Goal: Use online tool/utility: Utilize a website feature to perform a specific function

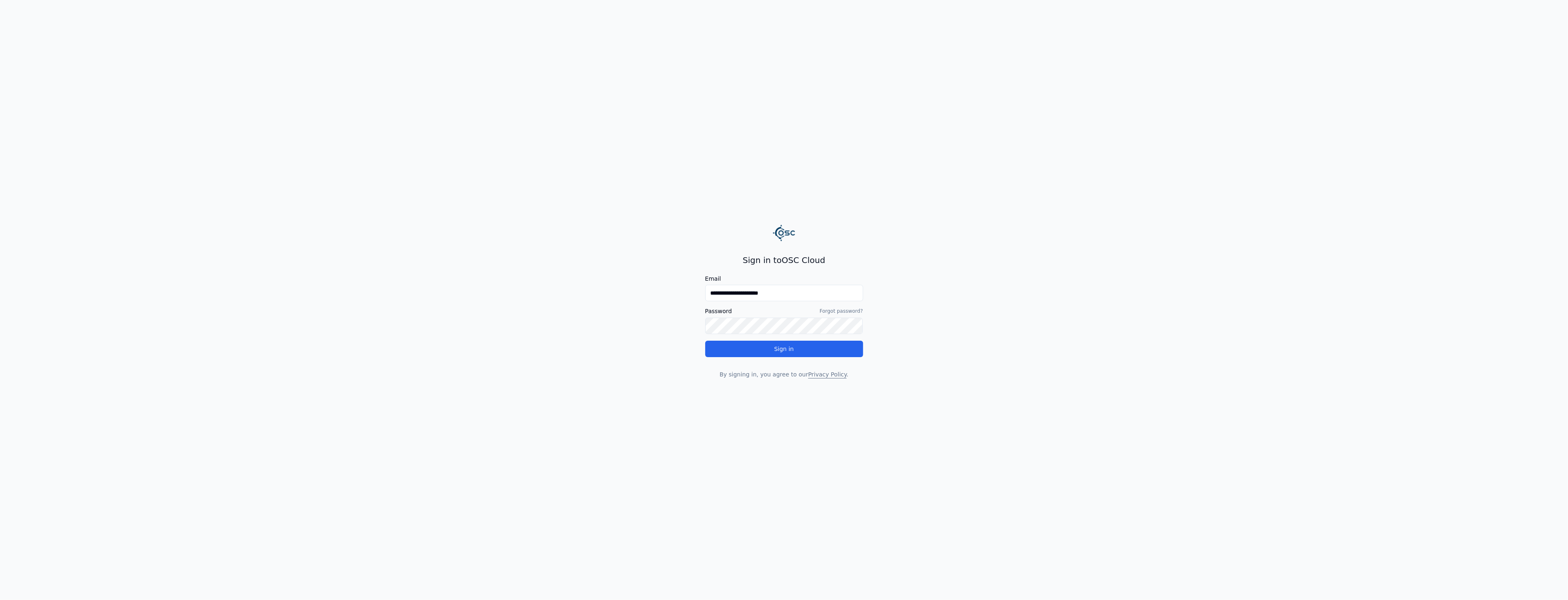
drag, startPoint x: 763, startPoint y: 287, endPoint x: 487, endPoint y: 297, distance: 276.2
click at [503, 297] on main "**********" at bounding box center [784, 300] width 1568 height 600
type input "**********"
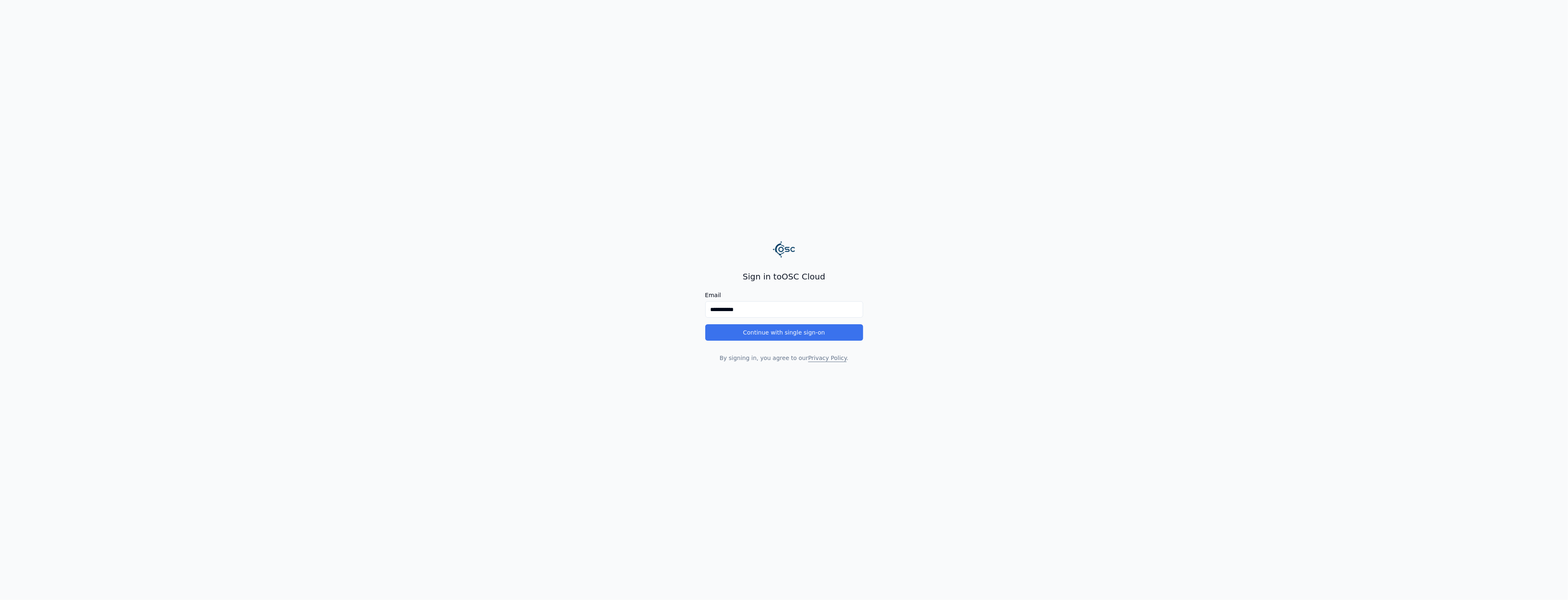
click at [742, 330] on button "Continue with single sign-on" at bounding box center [784, 332] width 158 height 16
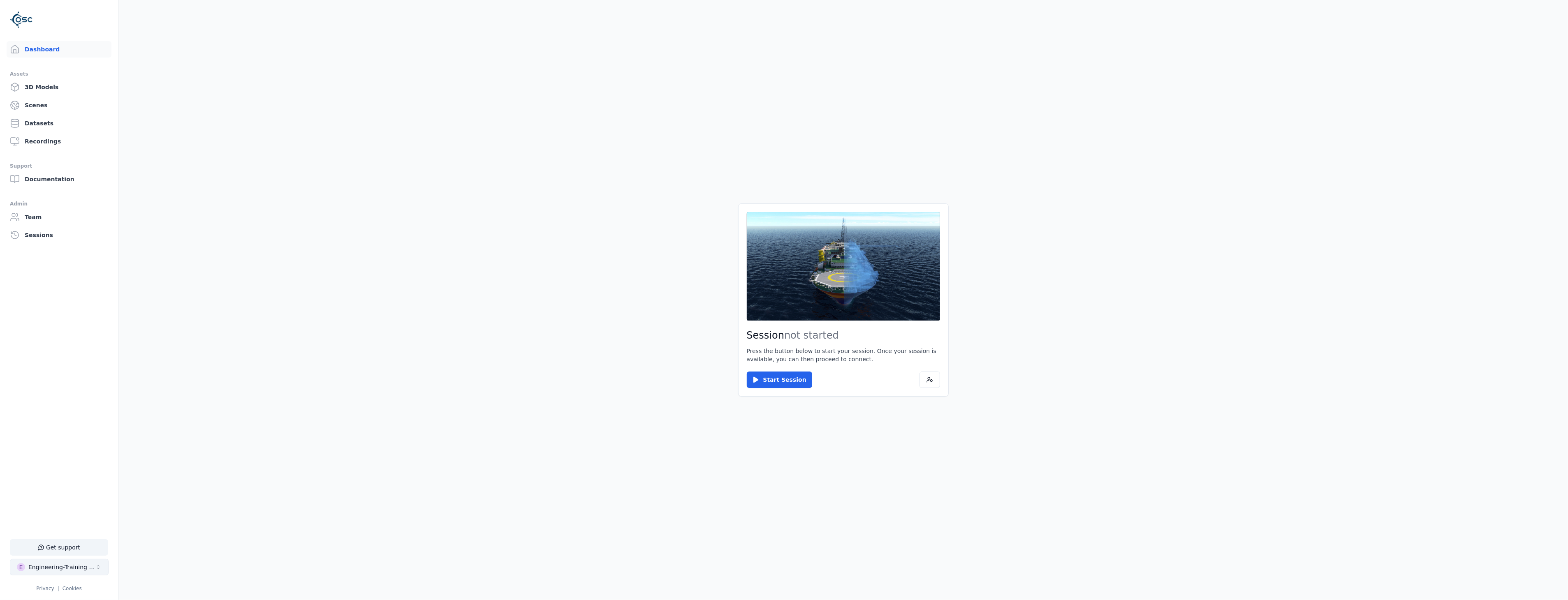
click at [83, 567] on div "Engineering-Training (SSO Staging)" at bounding box center [61, 568] width 66 height 9
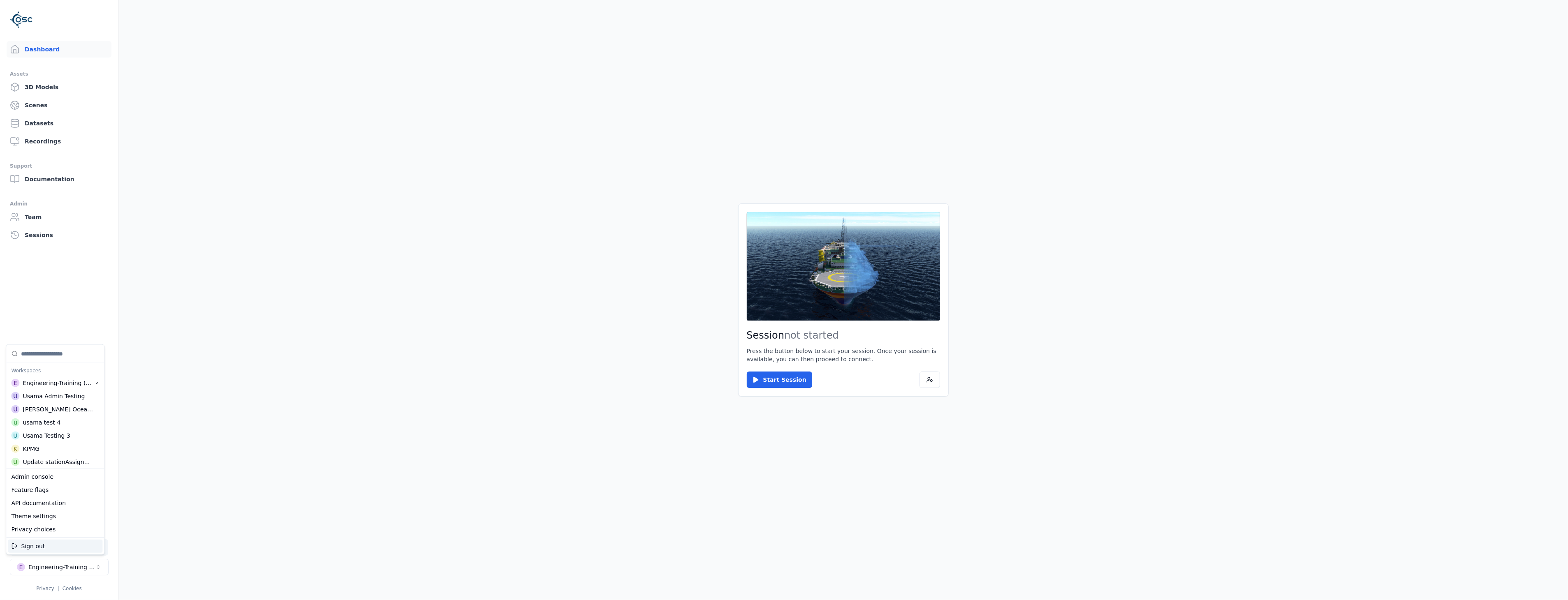
click at [489, 487] on html "Support Dashboard Assets 3D Models Scenes Datasets Recordings Support Documenta…" at bounding box center [784, 300] width 1568 height 600
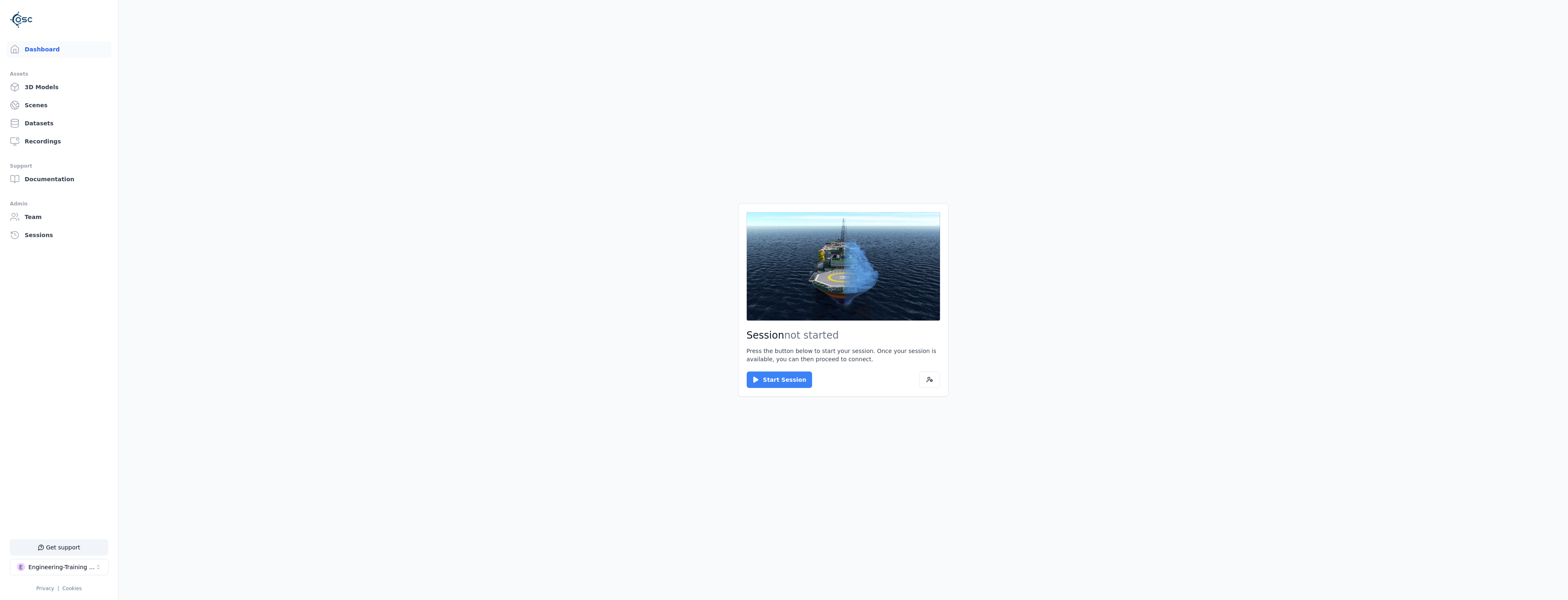
click at [790, 375] on button "Start Session" at bounding box center [779, 380] width 65 height 16
click at [771, 373] on button "Connect" at bounding box center [766, 380] width 38 height 16
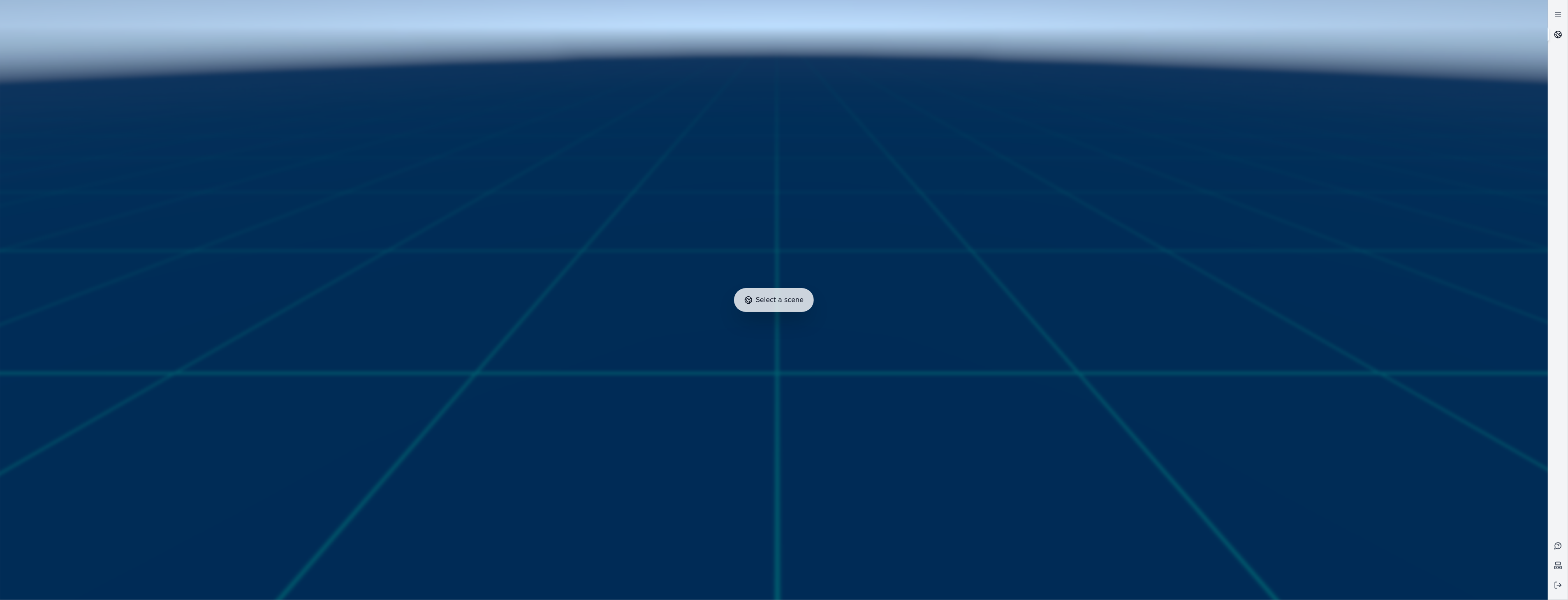
click at [1556, 35] on icon at bounding box center [1556, 36] width 3 height 4
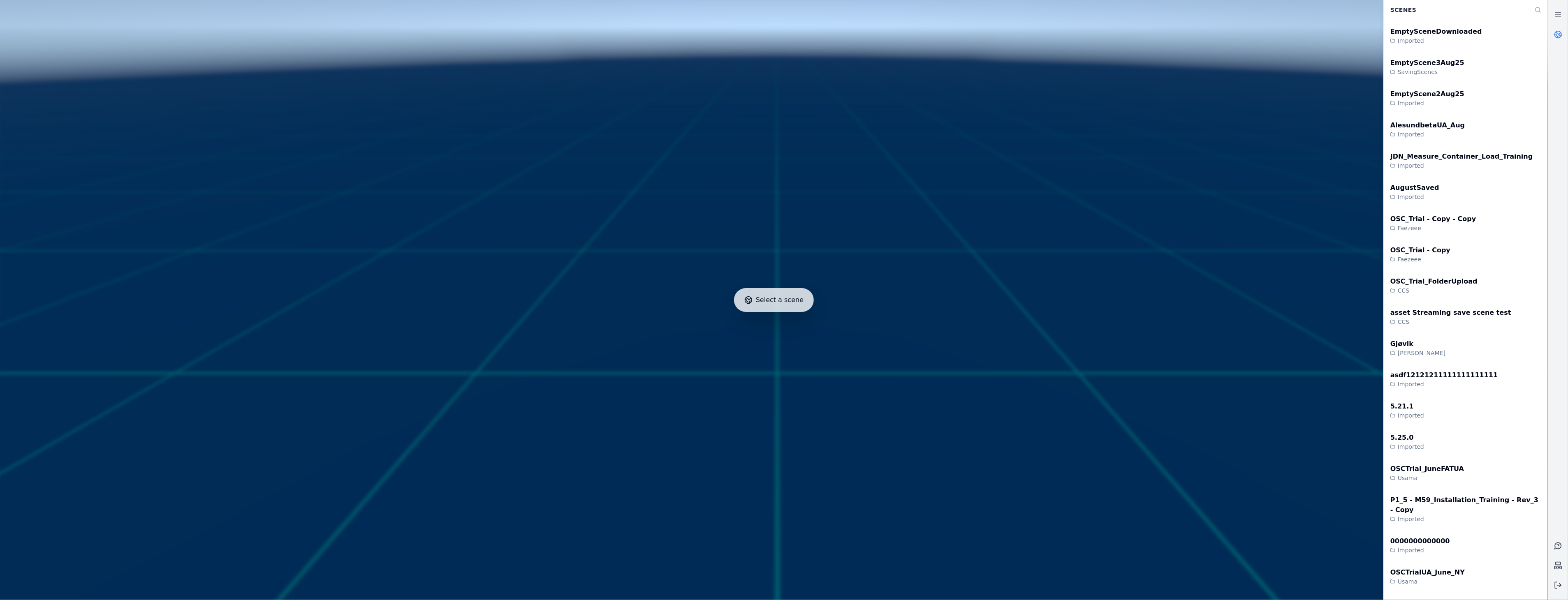
click at [1556, 43] on link at bounding box center [1558, 35] width 19 height 19
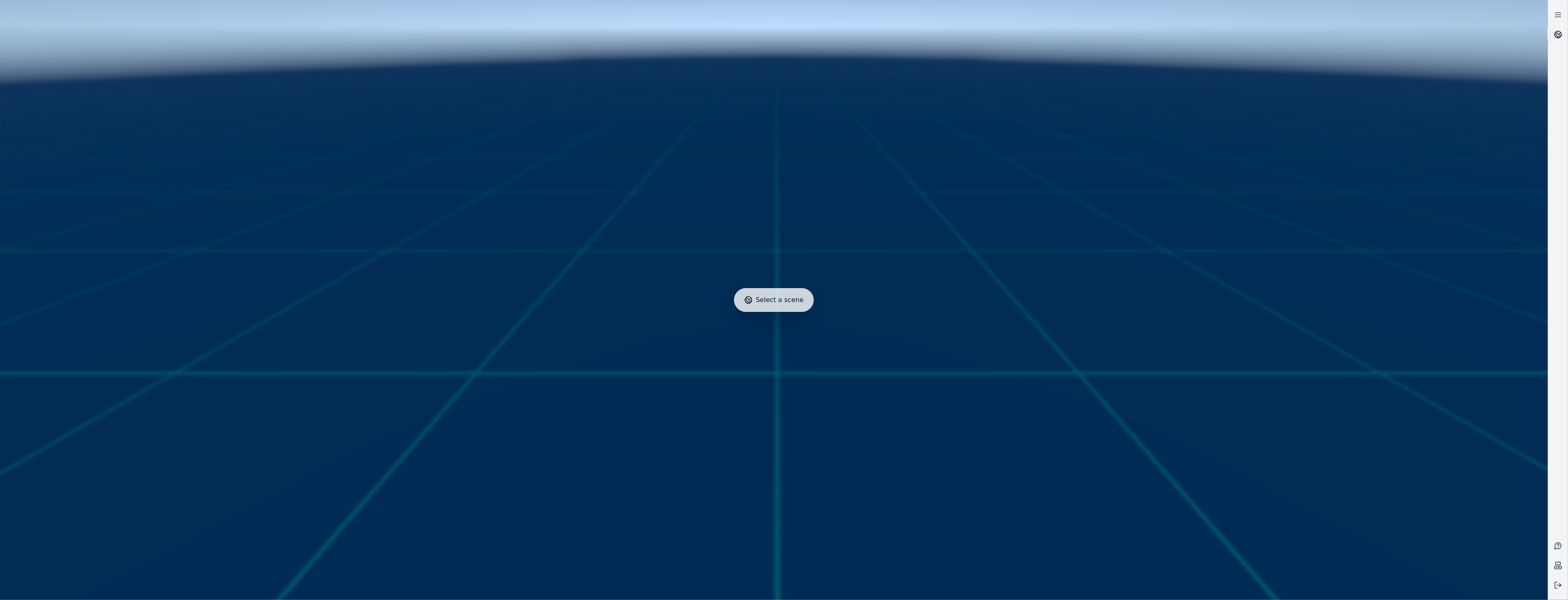
click at [1554, 36] on icon at bounding box center [1558, 35] width 9 height 9
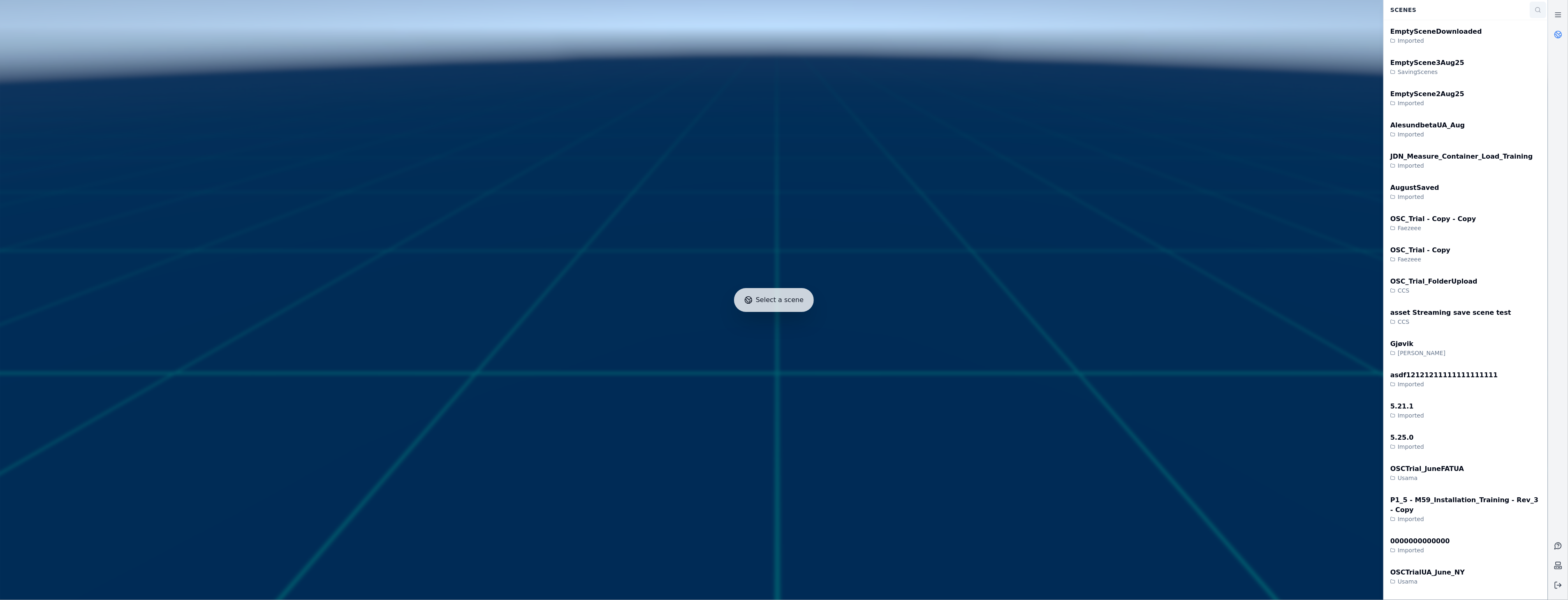
click at [1542, 12] on button at bounding box center [1538, 10] width 16 height 16
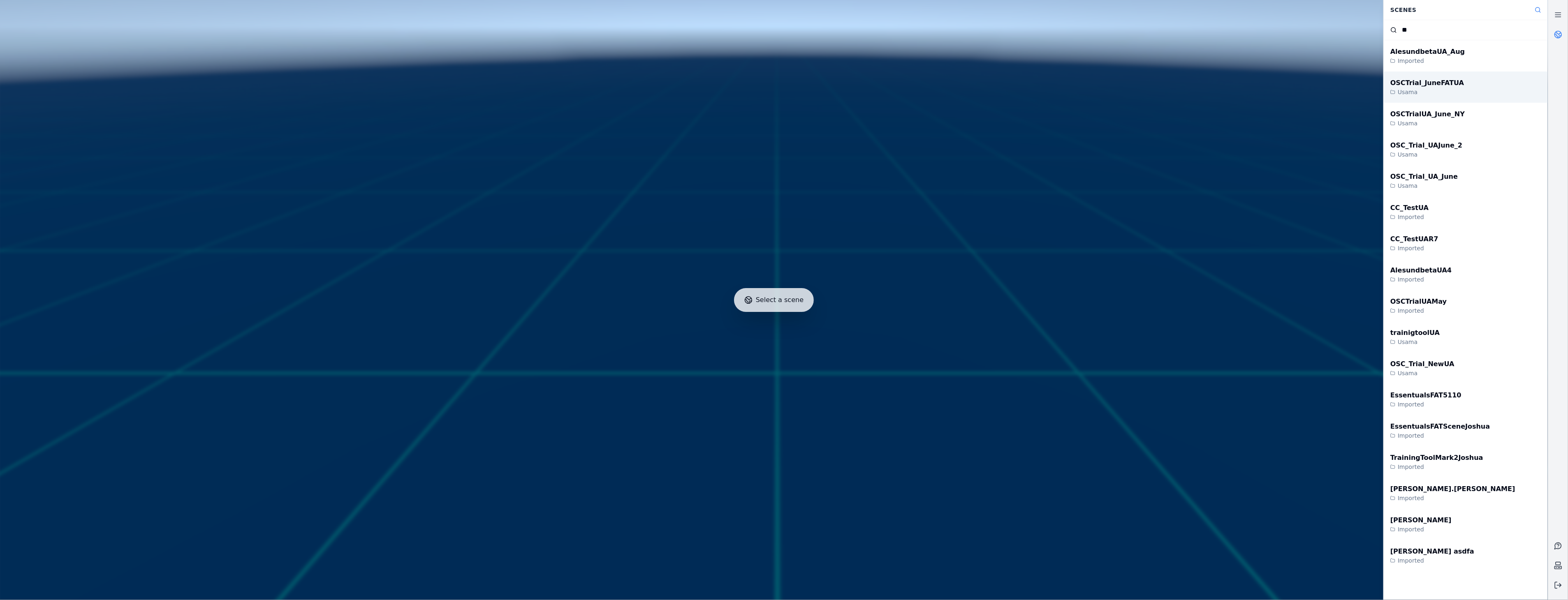
type input "*"
drag, startPoint x: 1519, startPoint y: 9, endPoint x: 1466, endPoint y: 19, distance: 53.9
click at [1466, 19] on div "Scenes ***** OSC_Trial - Copy - Copy Faezeee OSC_Trial - Copy Faezeee OSC_Trial…" at bounding box center [1466, 300] width 164 height 600
drag, startPoint x: 1466, startPoint y: 19, endPoint x: 1333, endPoint y: 30, distance: 133.5
click at [1333, 30] on div "Select a scene Scenes ***** OSC_Trial - Copy - Copy Faezeee OSC_Trial - Copy Fa…" at bounding box center [774, 300] width 1548 height 600
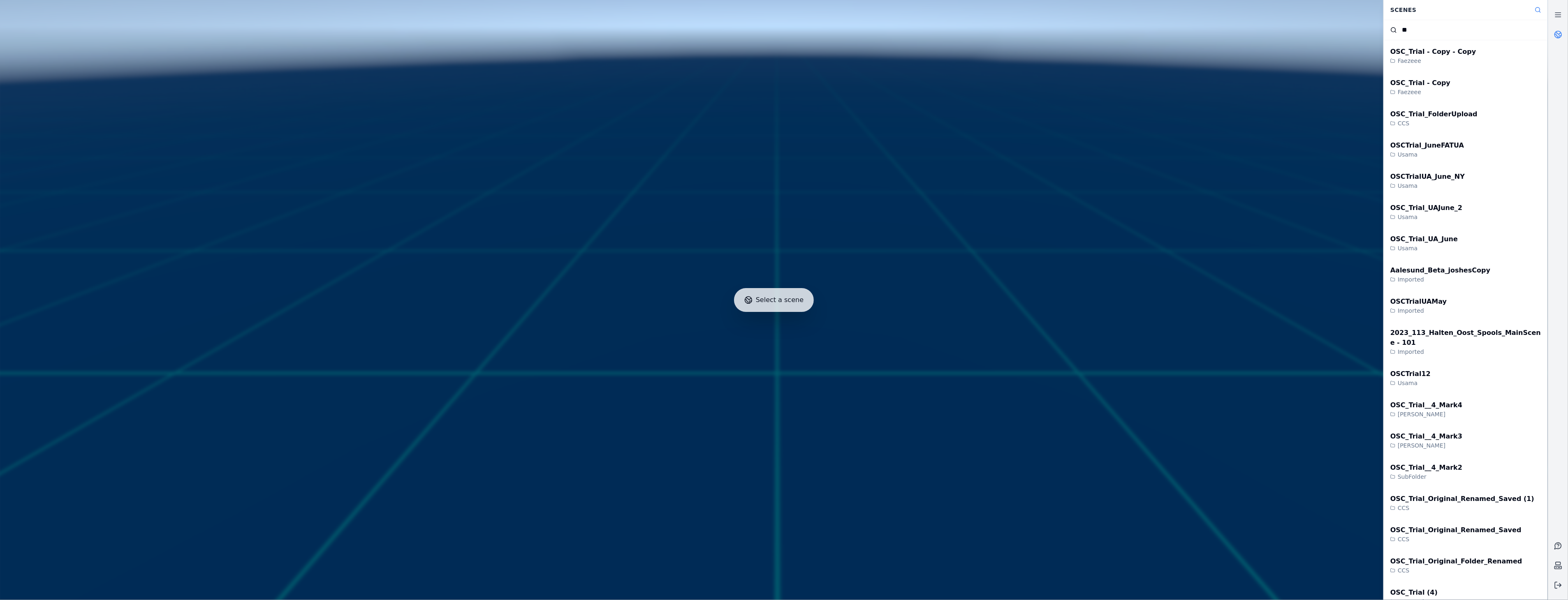
type input "*"
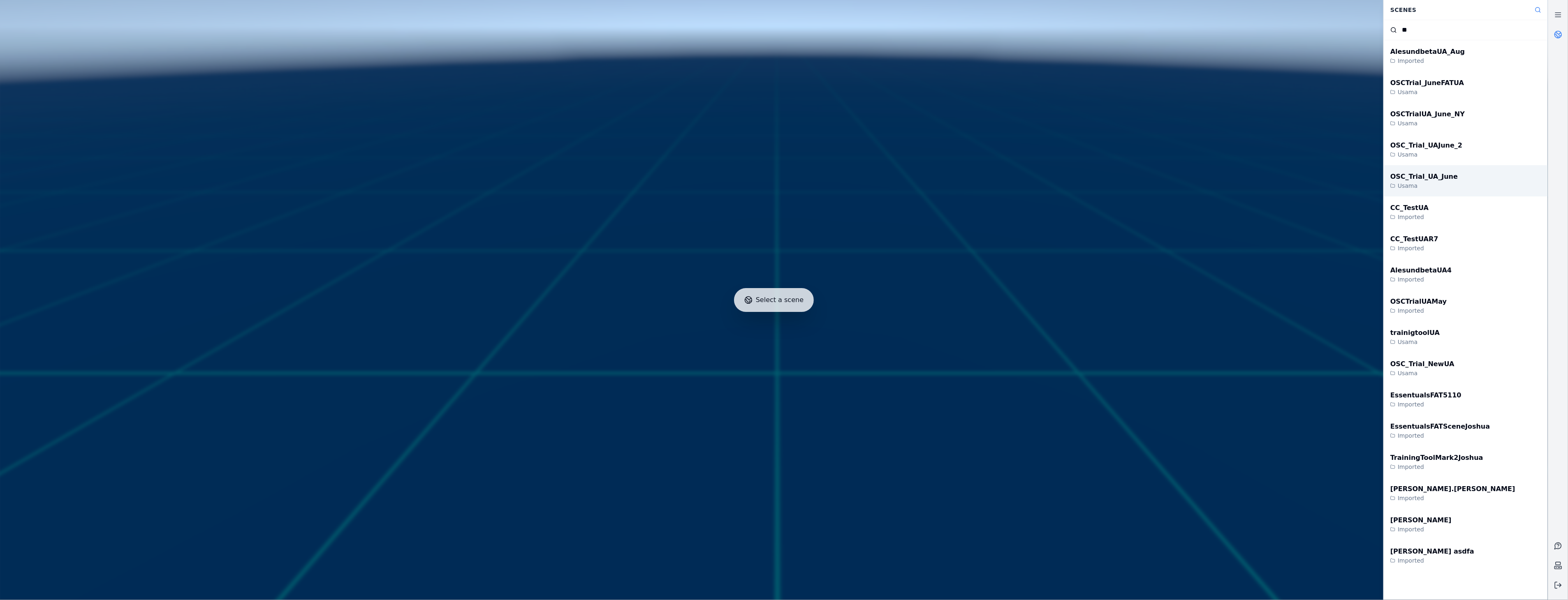
type input "**"
click at [1463, 178] on div "OSC_Trial_UA_June Usama" at bounding box center [1466, 181] width 164 height 31
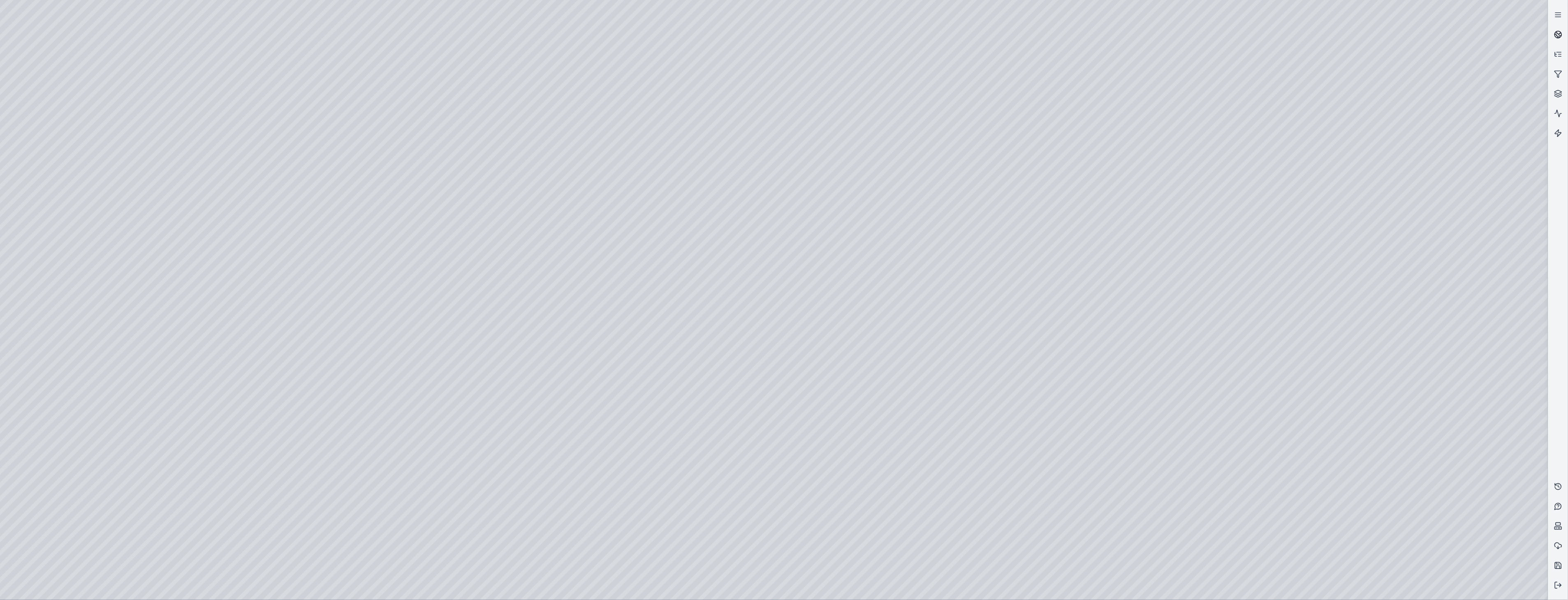
click at [1564, 36] on link at bounding box center [1558, 35] width 19 height 19
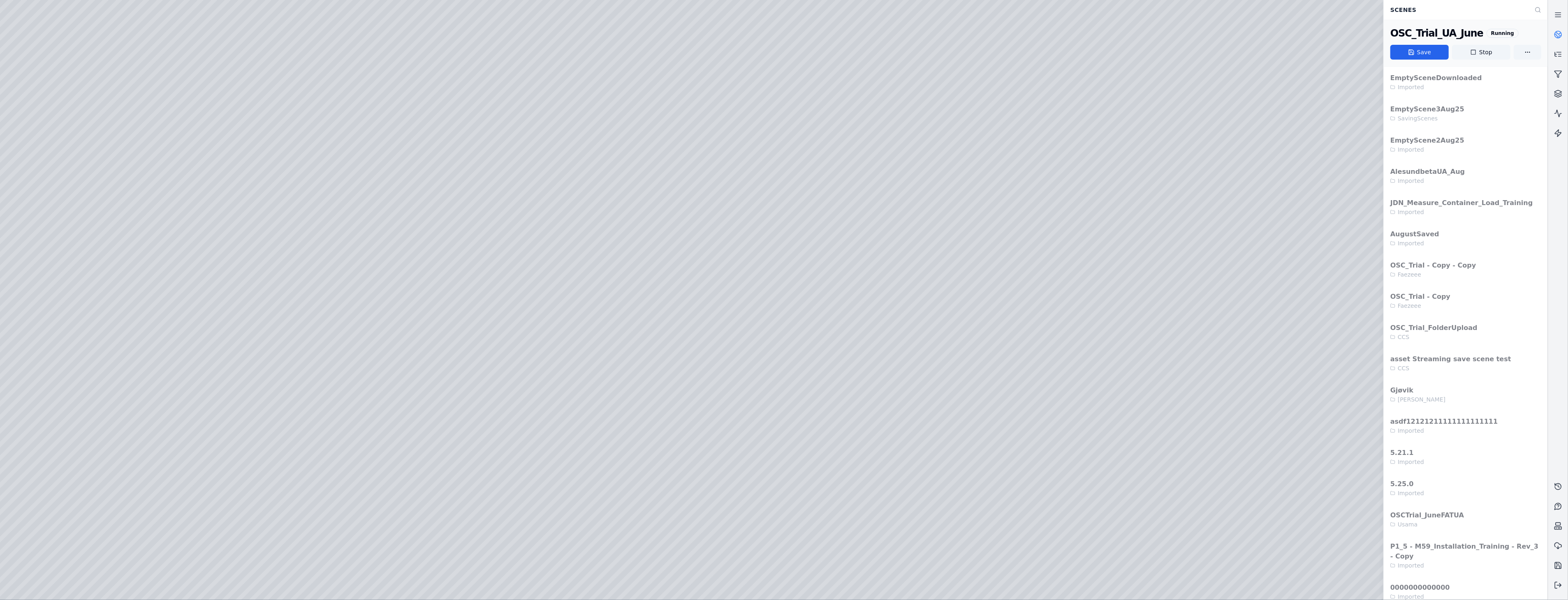
click at [1561, 32] on circle at bounding box center [1558, 34] width 7 height 7
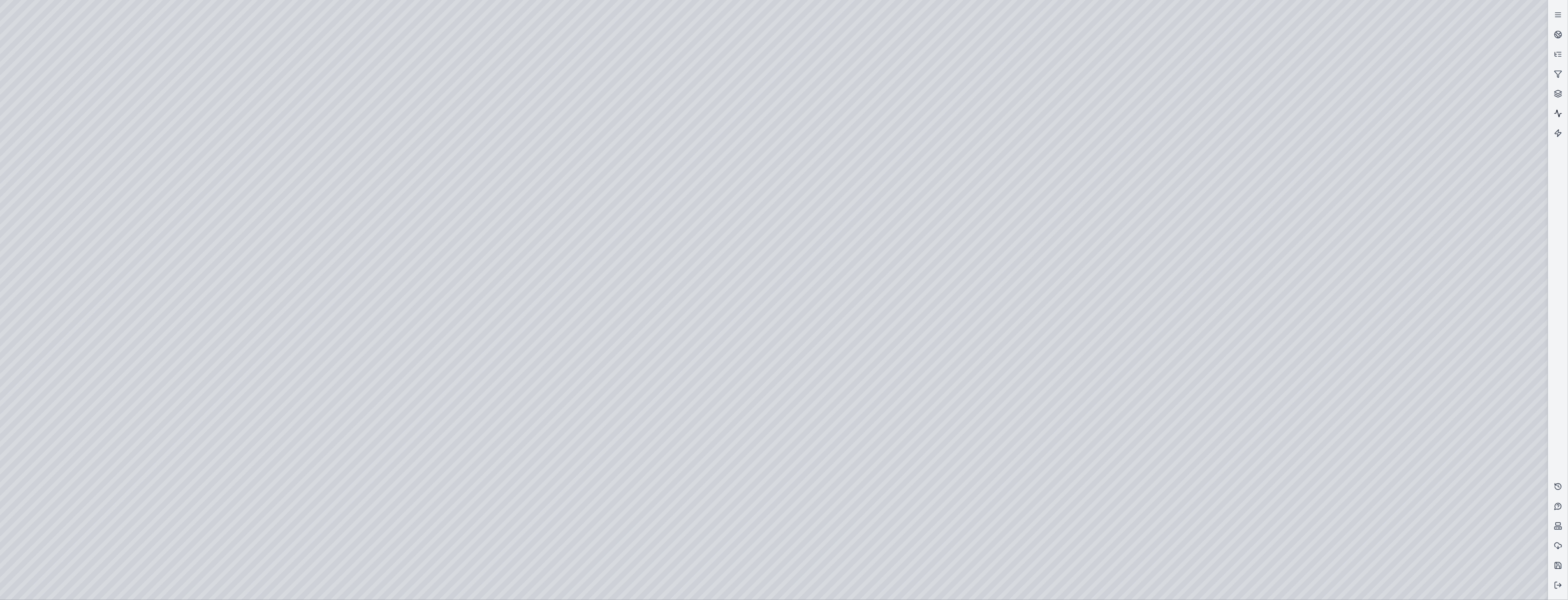
click at [1562, 117] on link at bounding box center [1558, 113] width 19 height 19
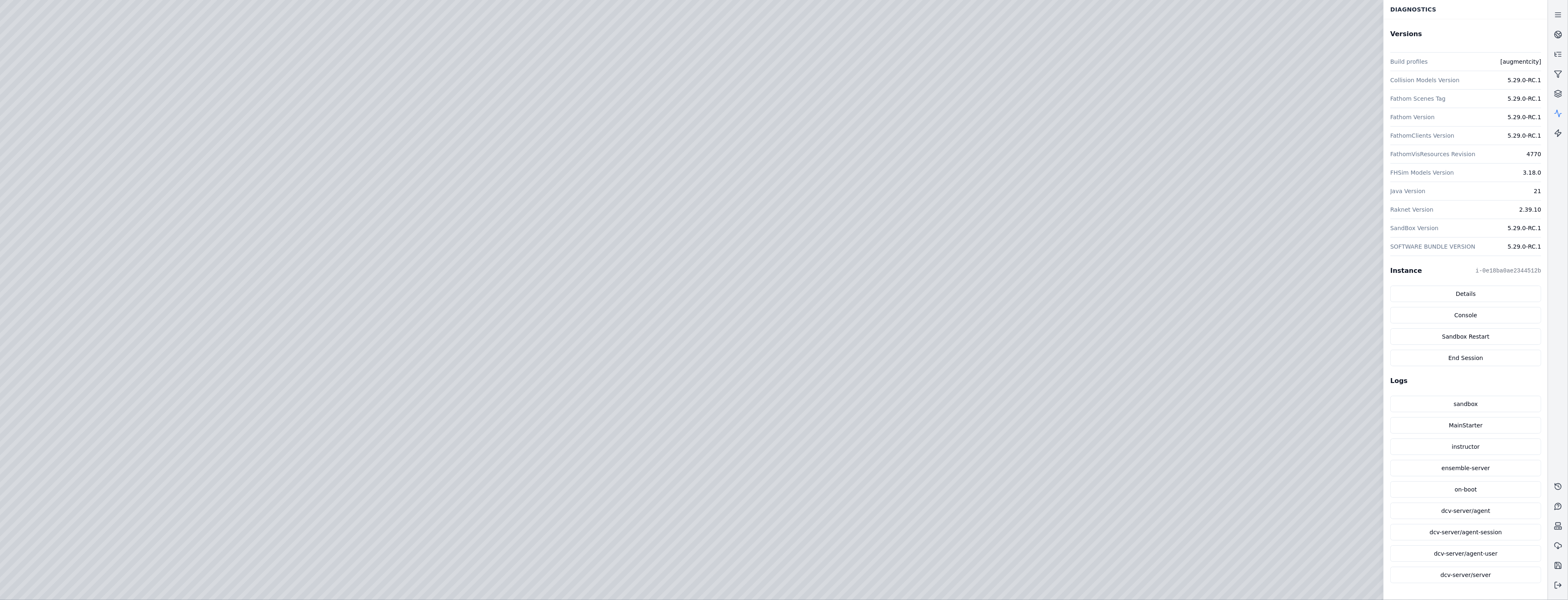
click at [1562, 117] on link at bounding box center [1558, 113] width 19 height 19
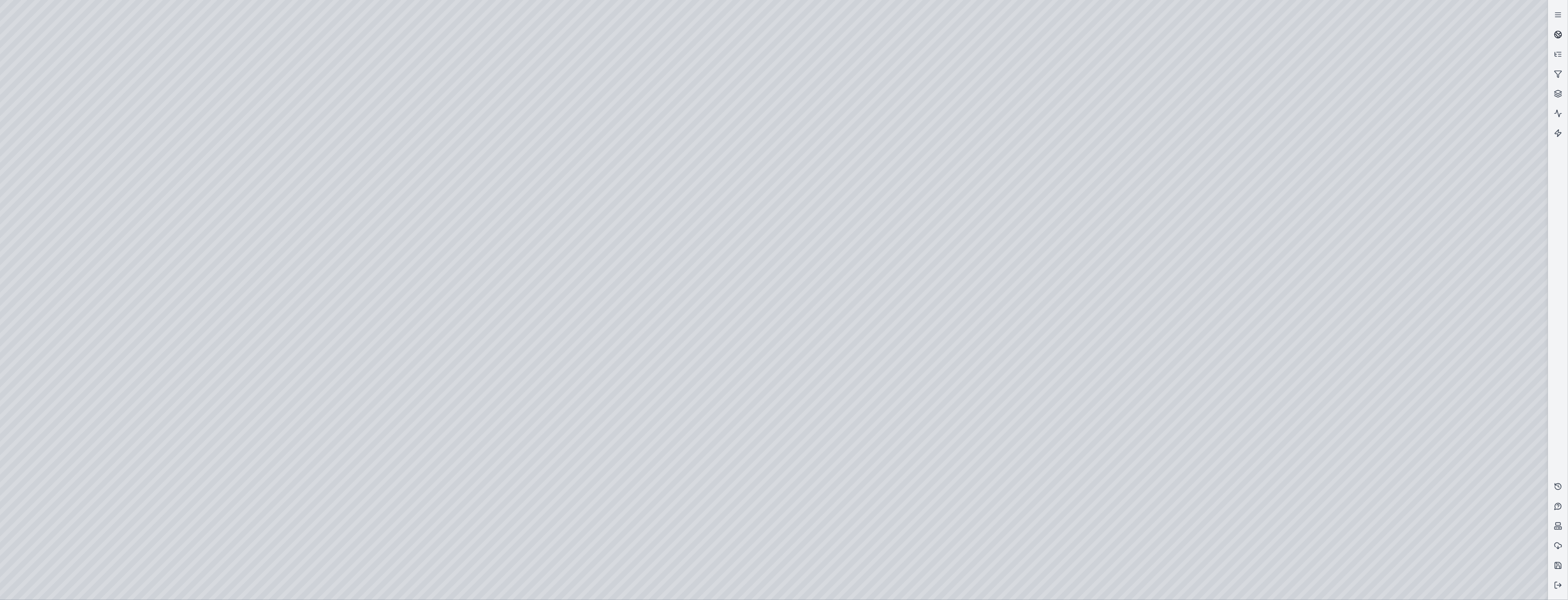
click at [1558, 29] on link at bounding box center [1558, 35] width 19 height 19
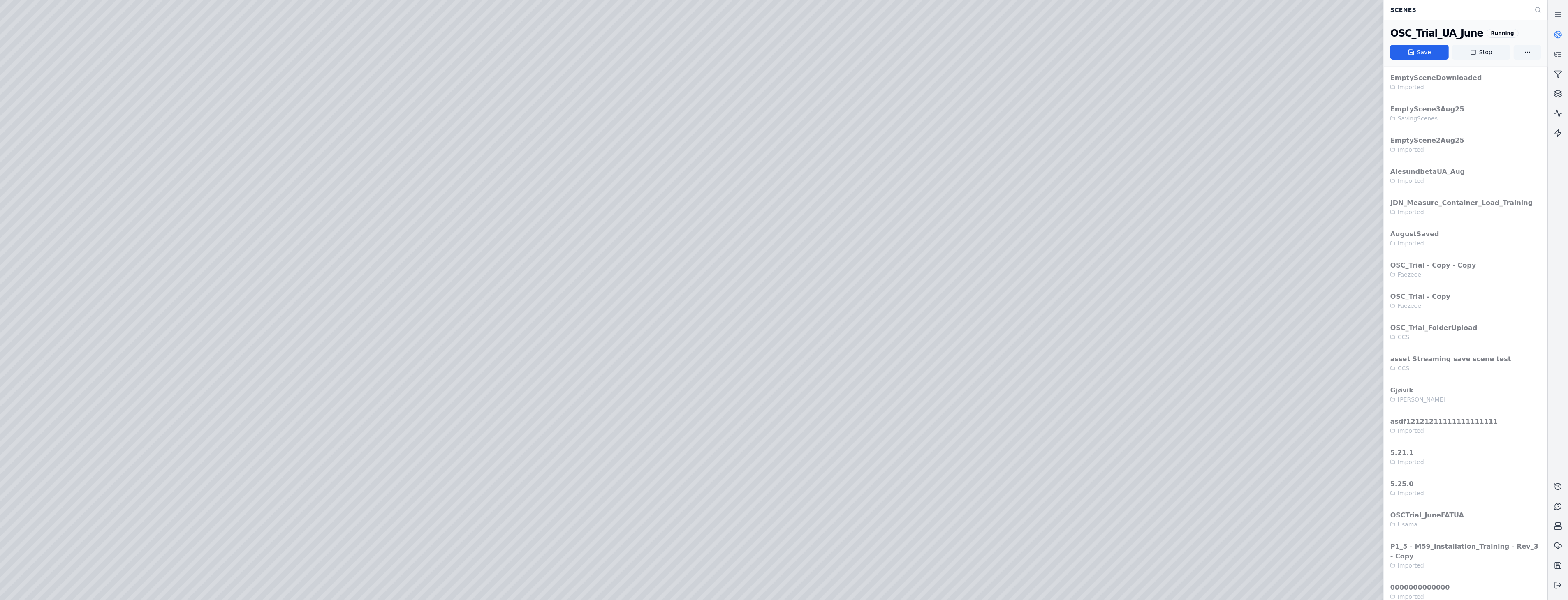
click at [1558, 29] on link at bounding box center [1558, 35] width 19 height 19
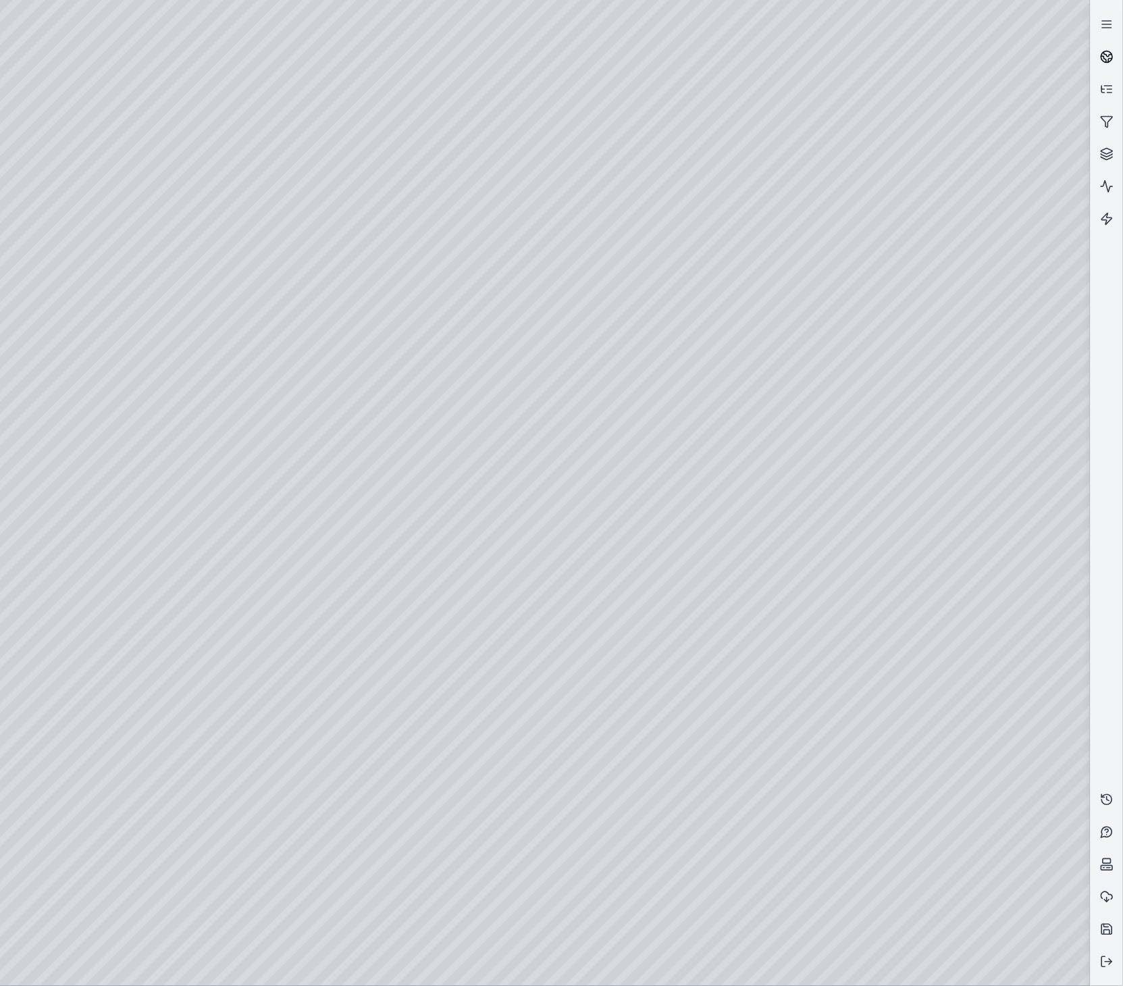
click at [1099, 55] on link at bounding box center [1107, 57] width 32 height 32
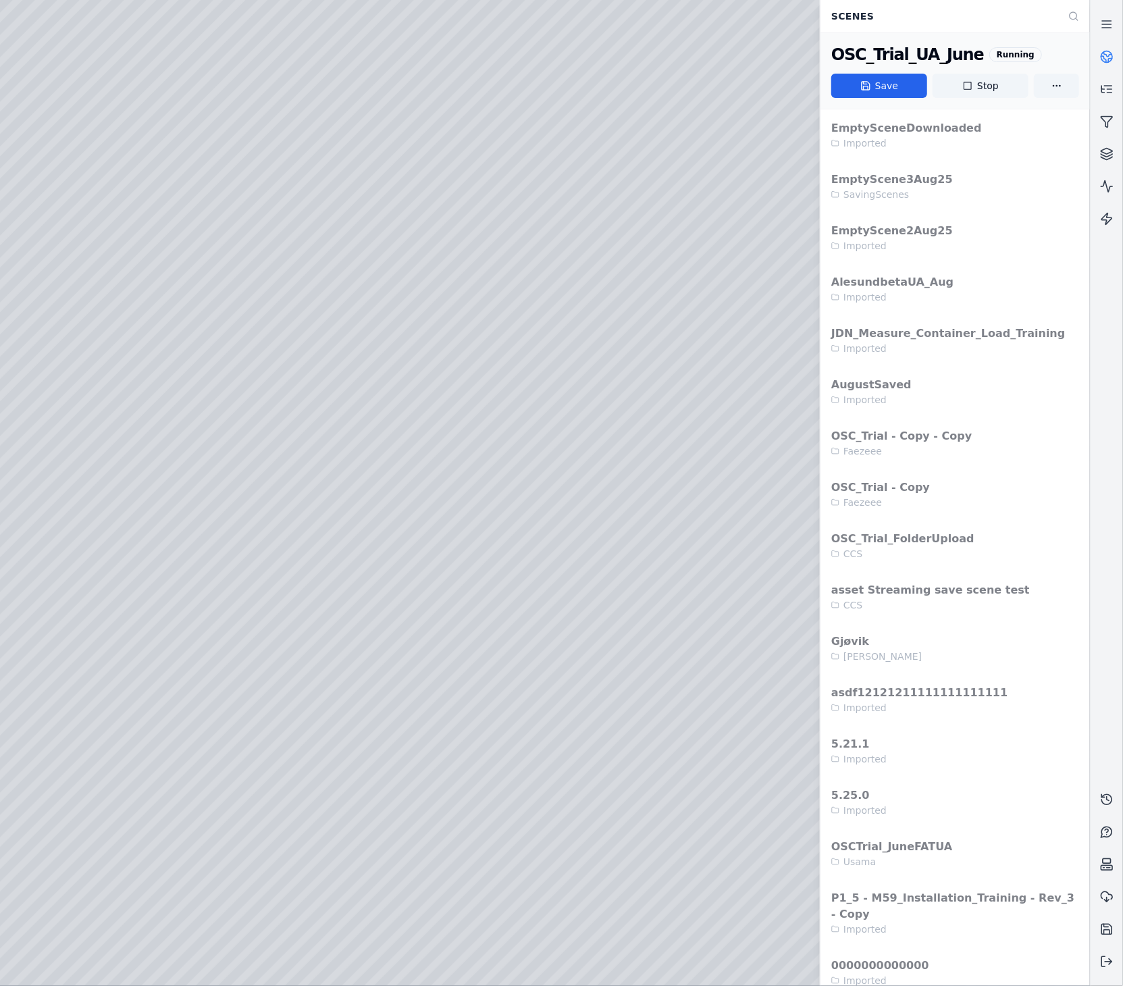
click at [1099, 55] on link at bounding box center [1107, 57] width 32 height 32
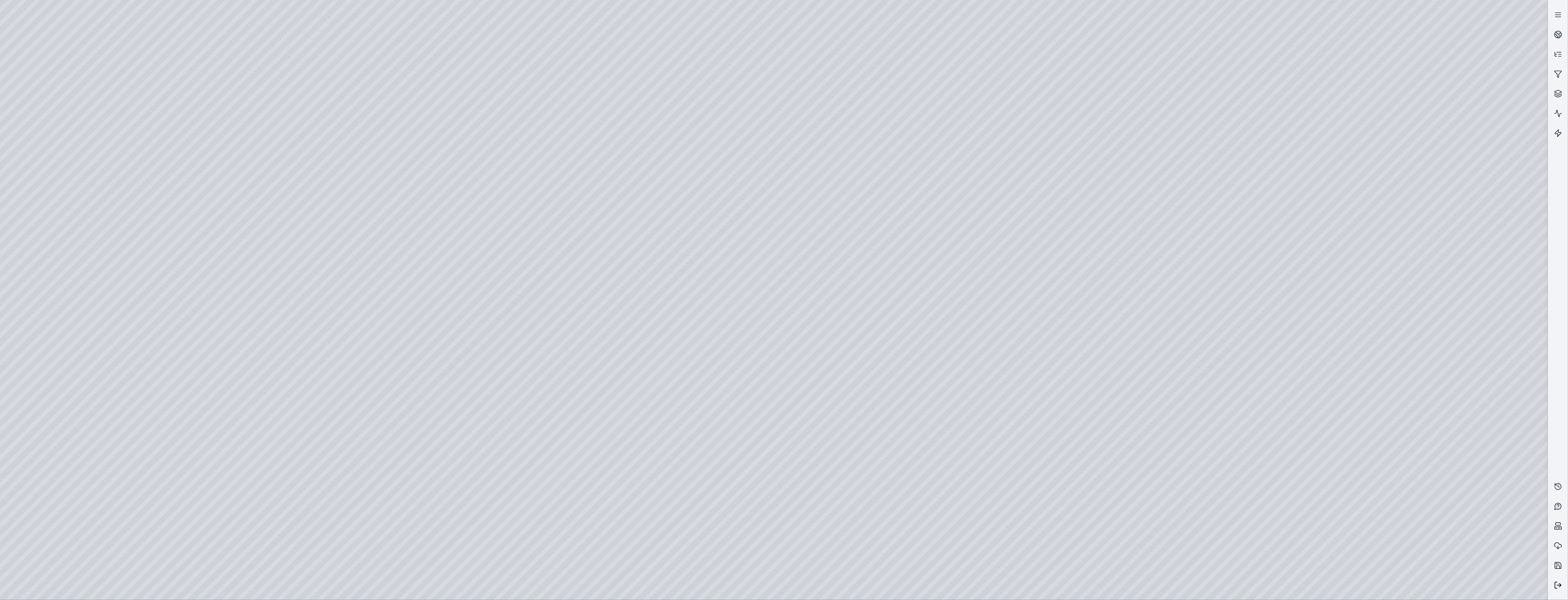
click at [1561, 588] on icon at bounding box center [1558, 585] width 9 height 9
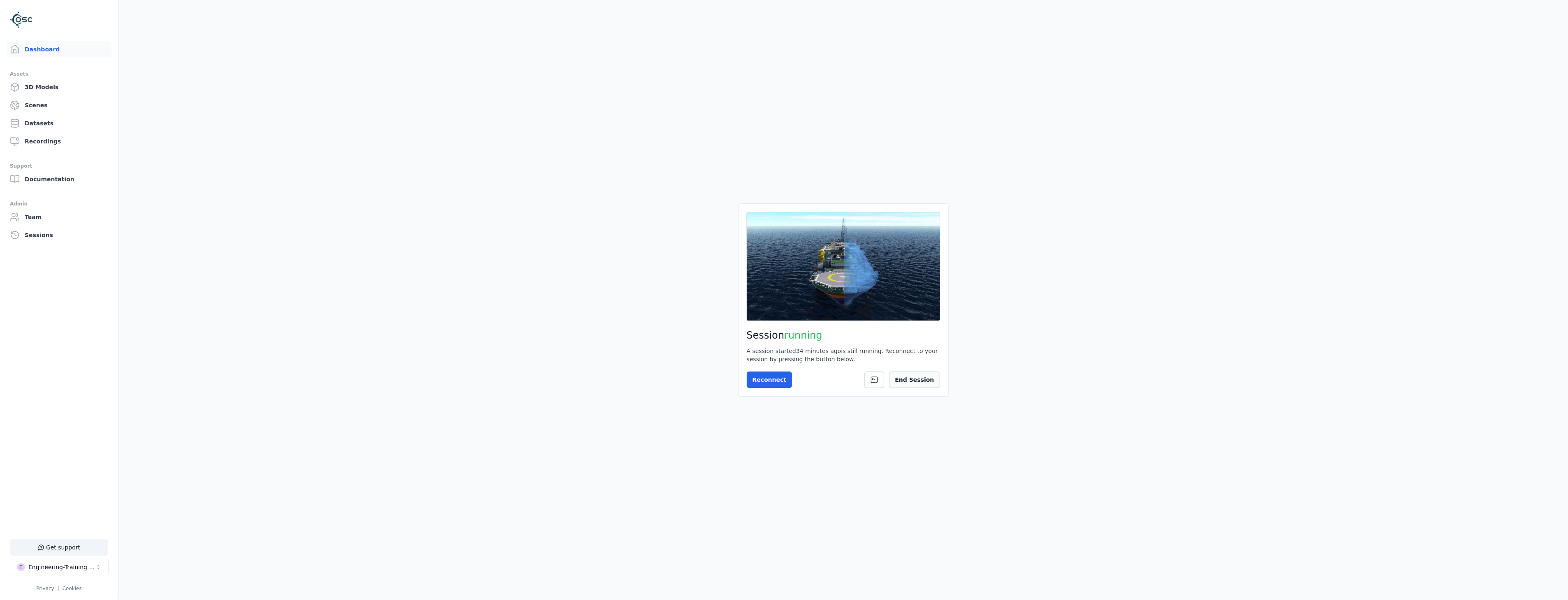
click at [919, 377] on button "End Session" at bounding box center [914, 380] width 51 height 16
click at [796, 382] on button "Start Session" at bounding box center [779, 380] width 65 height 16
click at [778, 375] on button "Connect" at bounding box center [766, 380] width 38 height 16
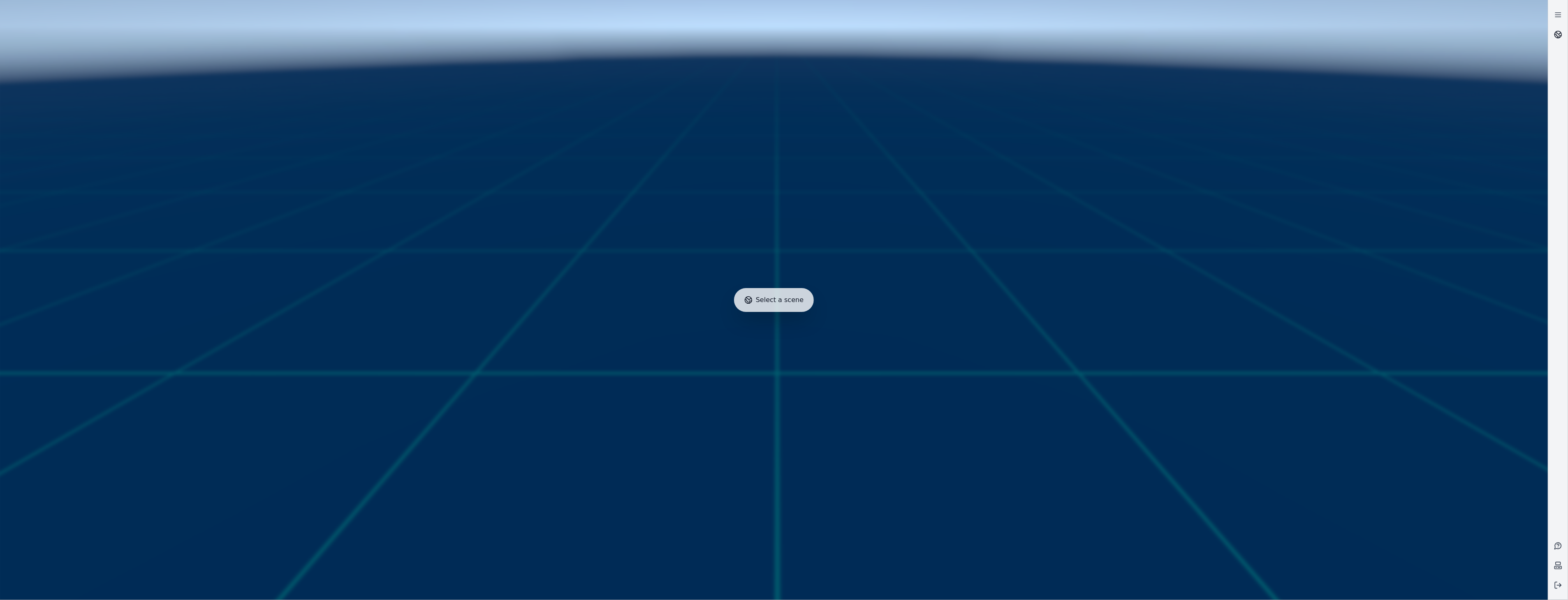
click at [1553, 35] on link at bounding box center [1558, 35] width 19 height 19
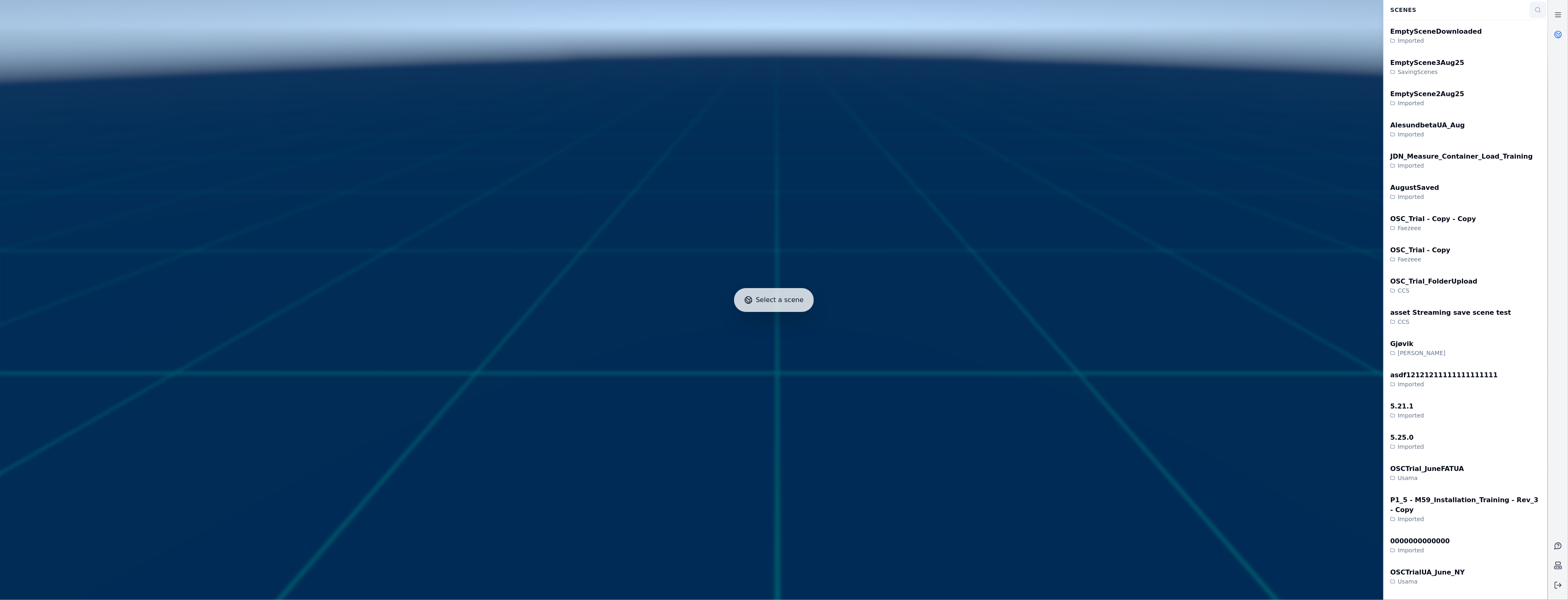
click at [1537, 10] on icon at bounding box center [1538, 10] width 7 height 7
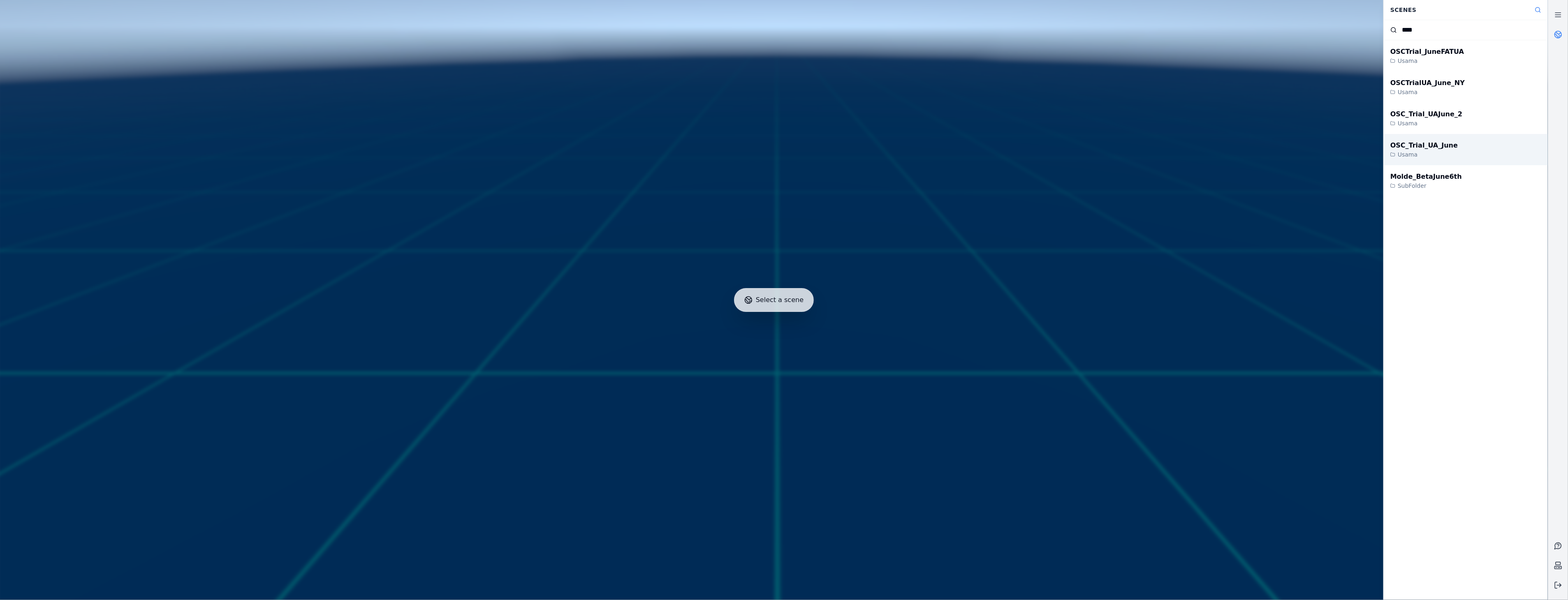
type input "****"
click at [1474, 155] on div "OSC_Trial_UA_June Usama" at bounding box center [1466, 149] width 164 height 31
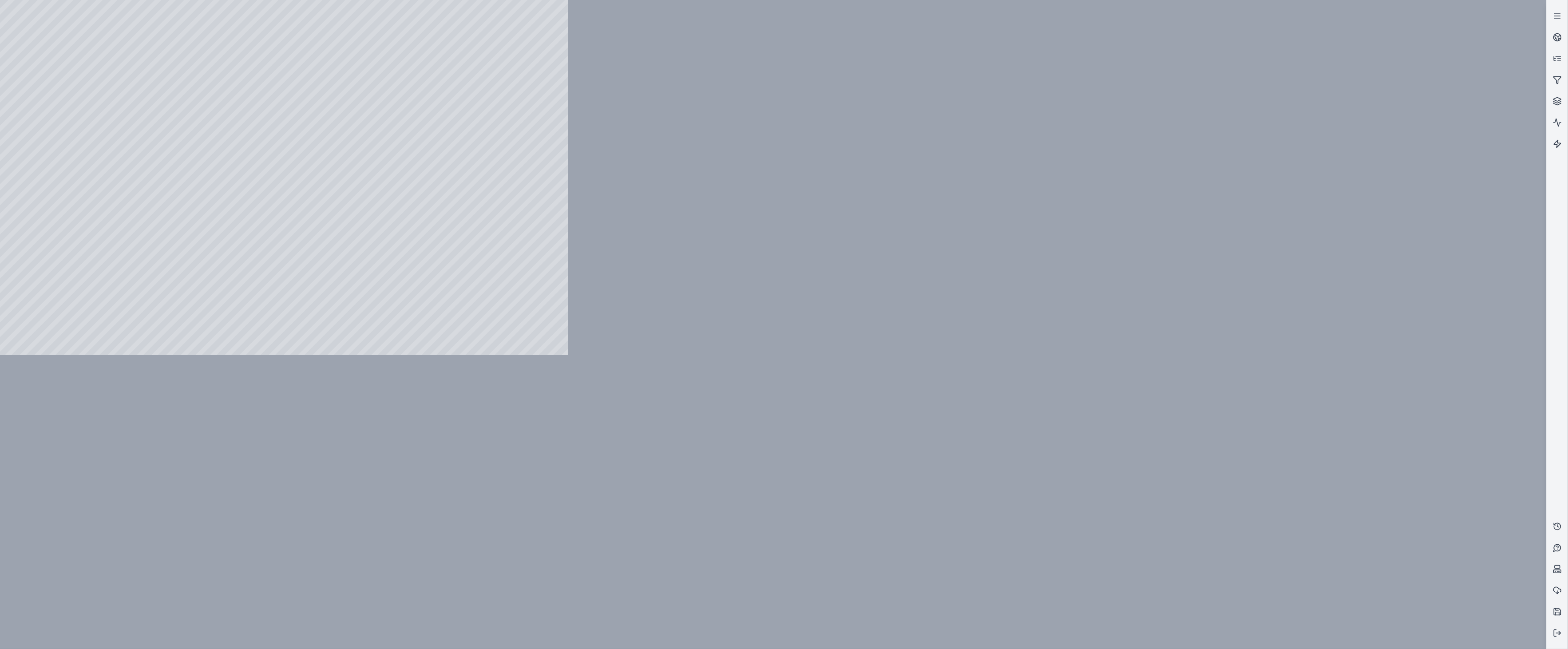
drag, startPoint x: 200, startPoint y: 1, endPoint x: 275, endPoint y: 183, distance: 196.8
click at [285, 187] on div at bounding box center [284, 177] width 568 height 355
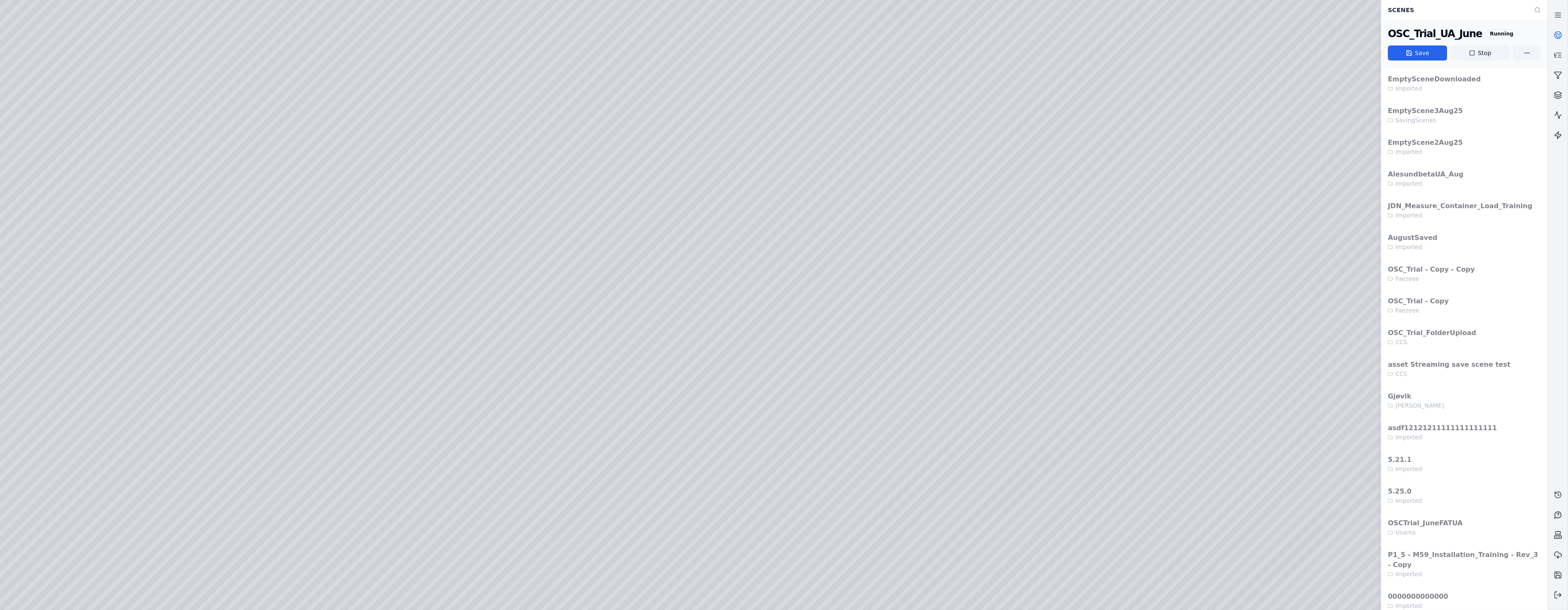
click at [1554, 42] on link at bounding box center [1558, 35] width 20 height 20
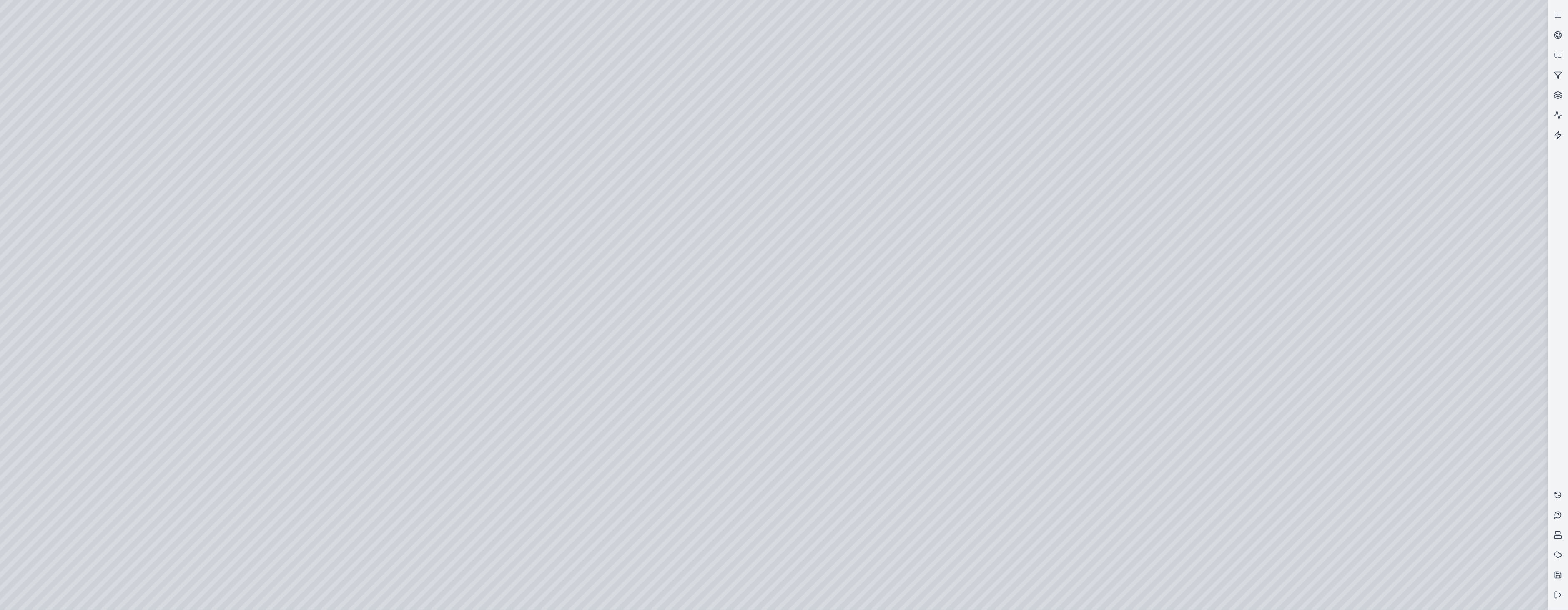
click at [401, 105] on div at bounding box center [774, 305] width 1548 height 610
drag, startPoint x: 401, startPoint y: 105, endPoint x: 275, endPoint y: 162, distance: 138.3
drag, startPoint x: 686, startPoint y: 180, endPoint x: 309, endPoint y: 128, distance: 380.6
drag, startPoint x: 773, startPoint y: 361, endPoint x: 603, endPoint y: 389, distance: 172.3
click at [1560, 33] on icon at bounding box center [1559, 33] width 5 height 3
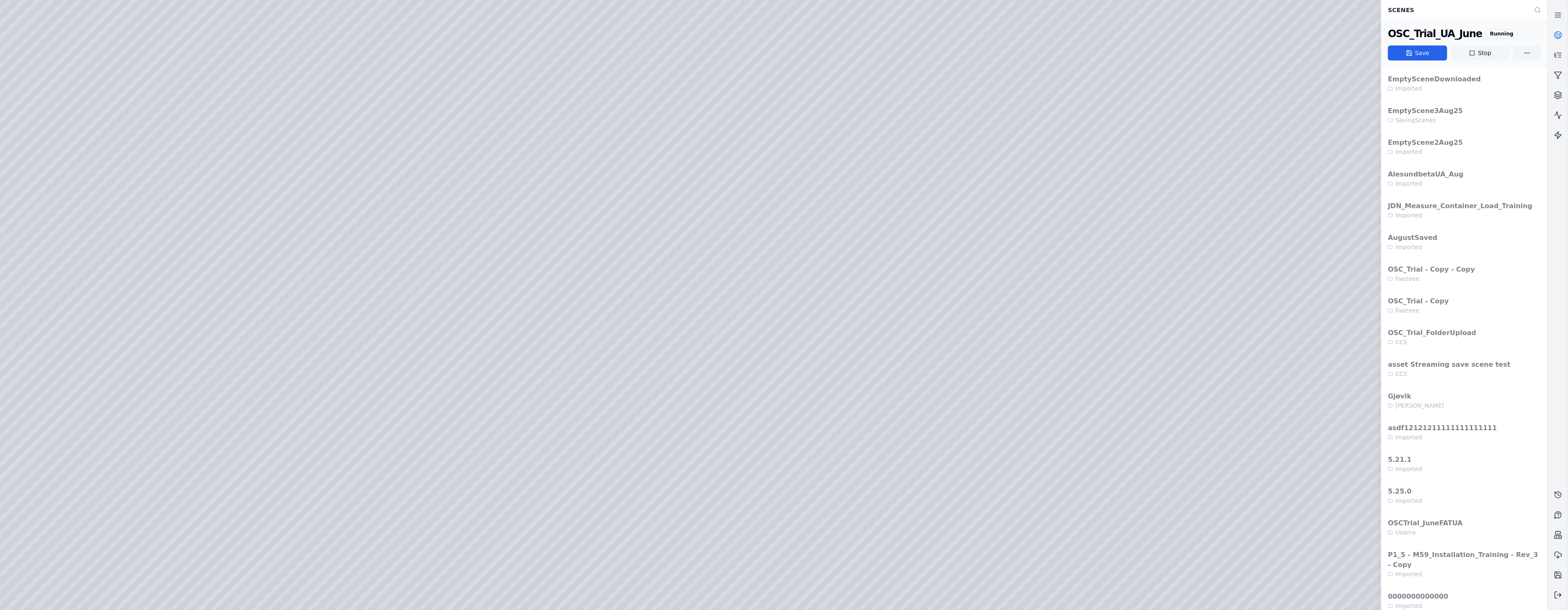
click at [1485, 53] on button "Stop" at bounding box center [1480, 53] width 59 height 15
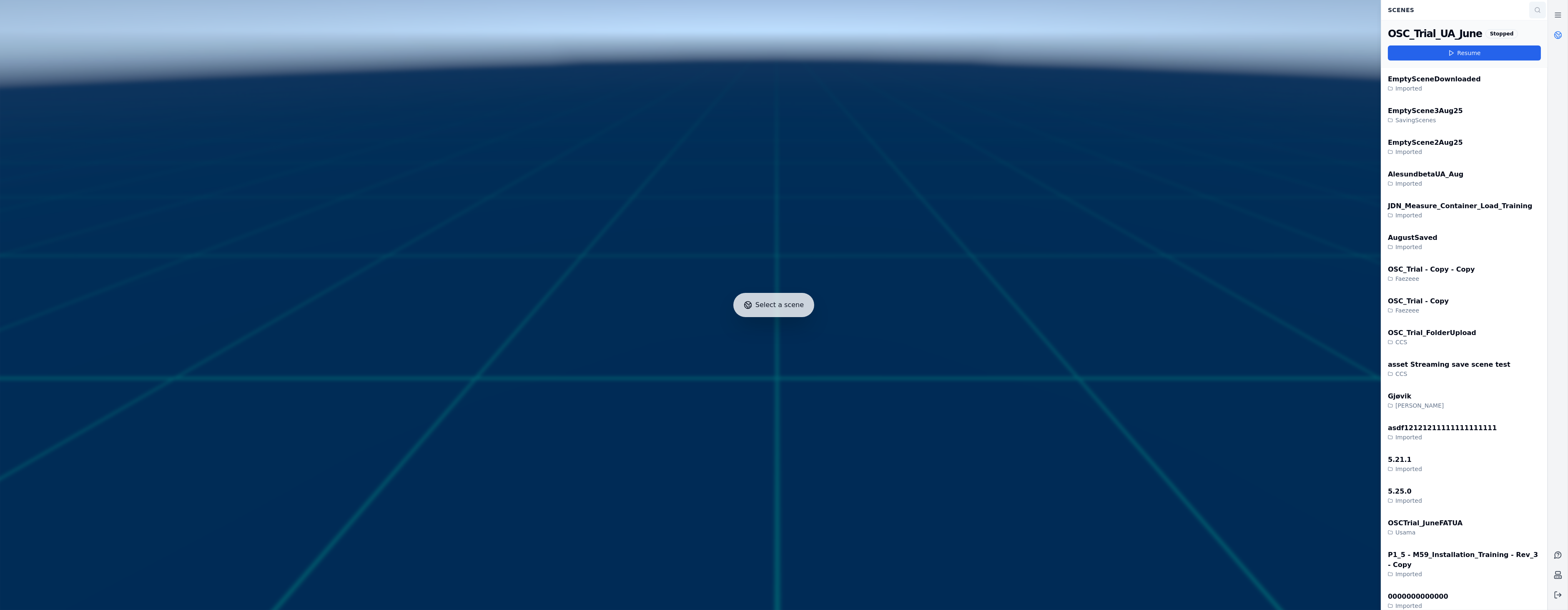
click at [1538, 9] on icon at bounding box center [1537, 10] width 7 height 7
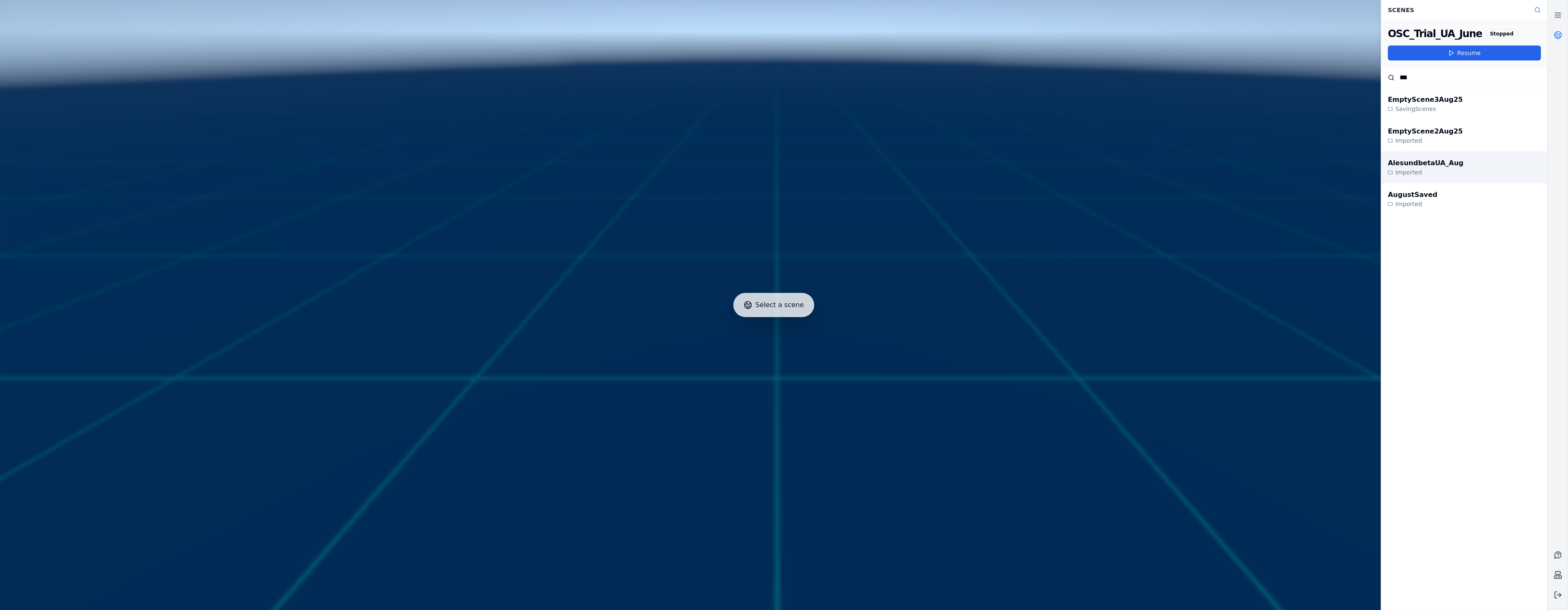
type input "***"
click at [1463, 177] on div "AlesundbetaUA_Aug Imported" at bounding box center [1464, 167] width 167 height 31
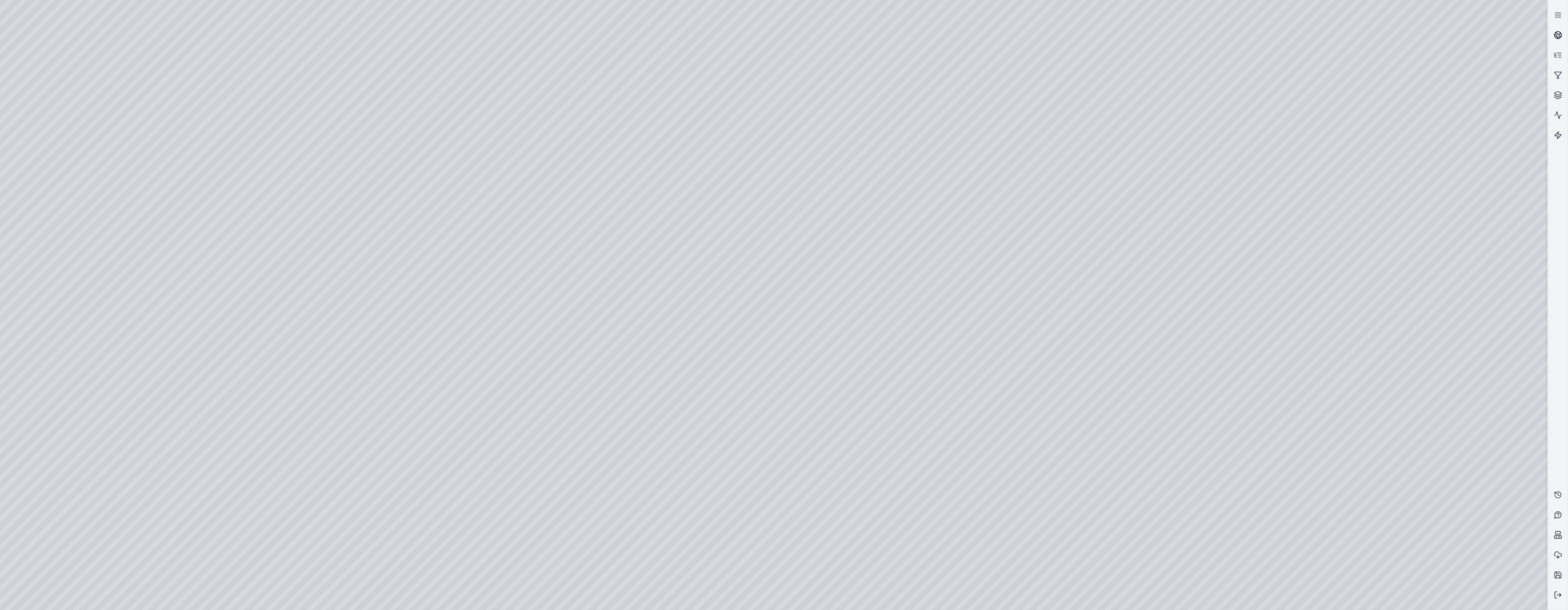
click at [1564, 40] on link at bounding box center [1558, 35] width 20 height 20
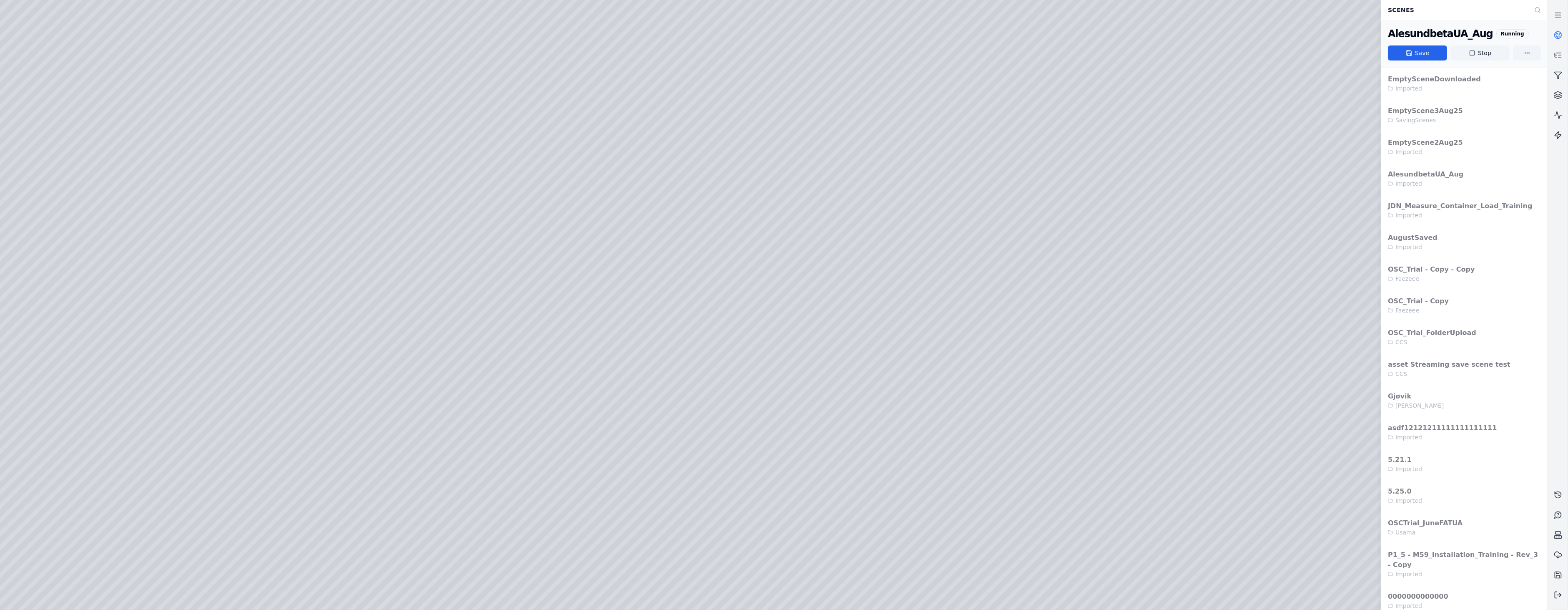
click at [1564, 39] on link at bounding box center [1558, 35] width 20 height 20
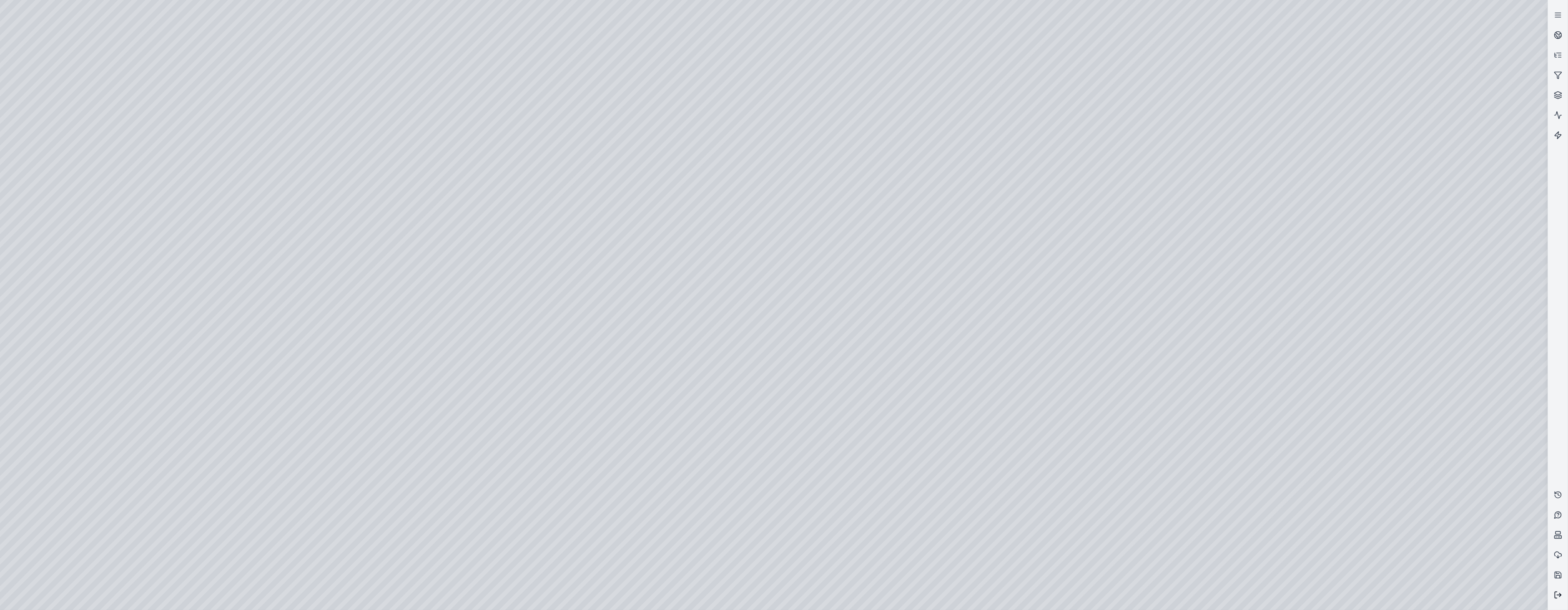
click at [1557, 593] on icon at bounding box center [1558, 595] width 9 height 9
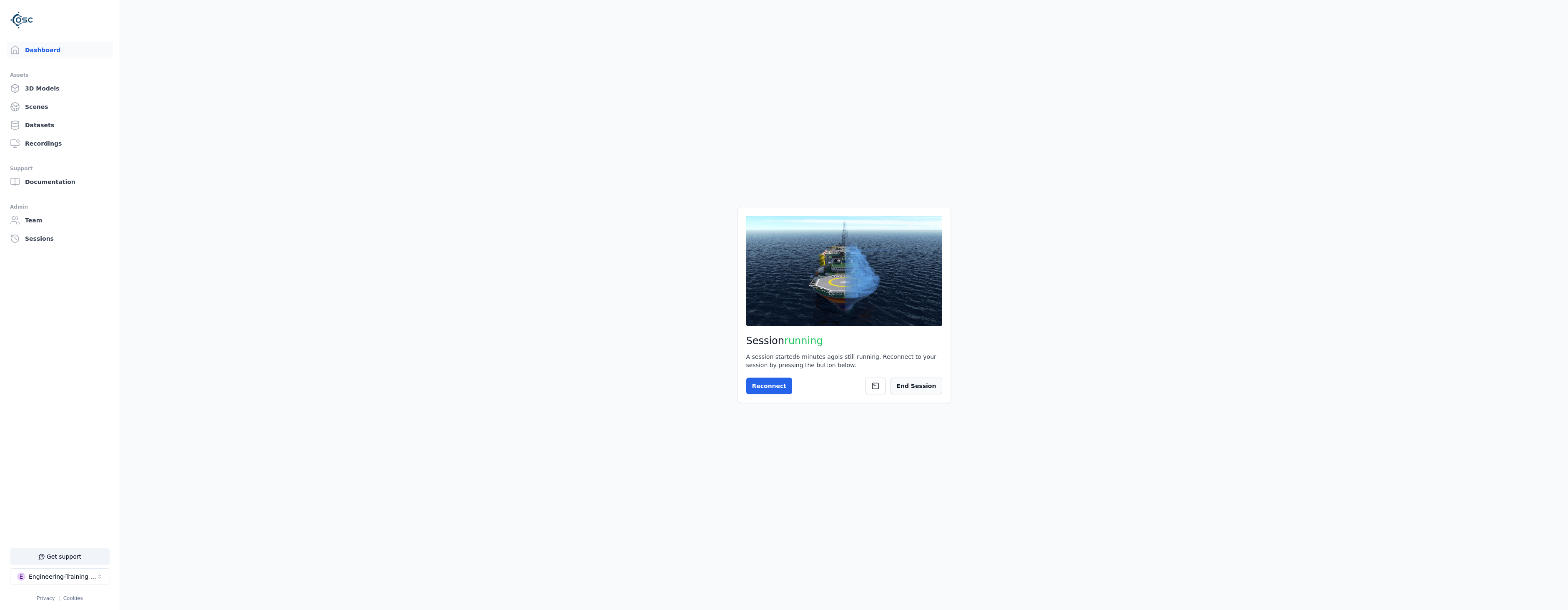
click at [923, 386] on button "End Session" at bounding box center [916, 385] width 51 height 17
click at [64, 579] on div "Engineering-Training (SSO Staging)" at bounding box center [62, 577] width 67 height 9
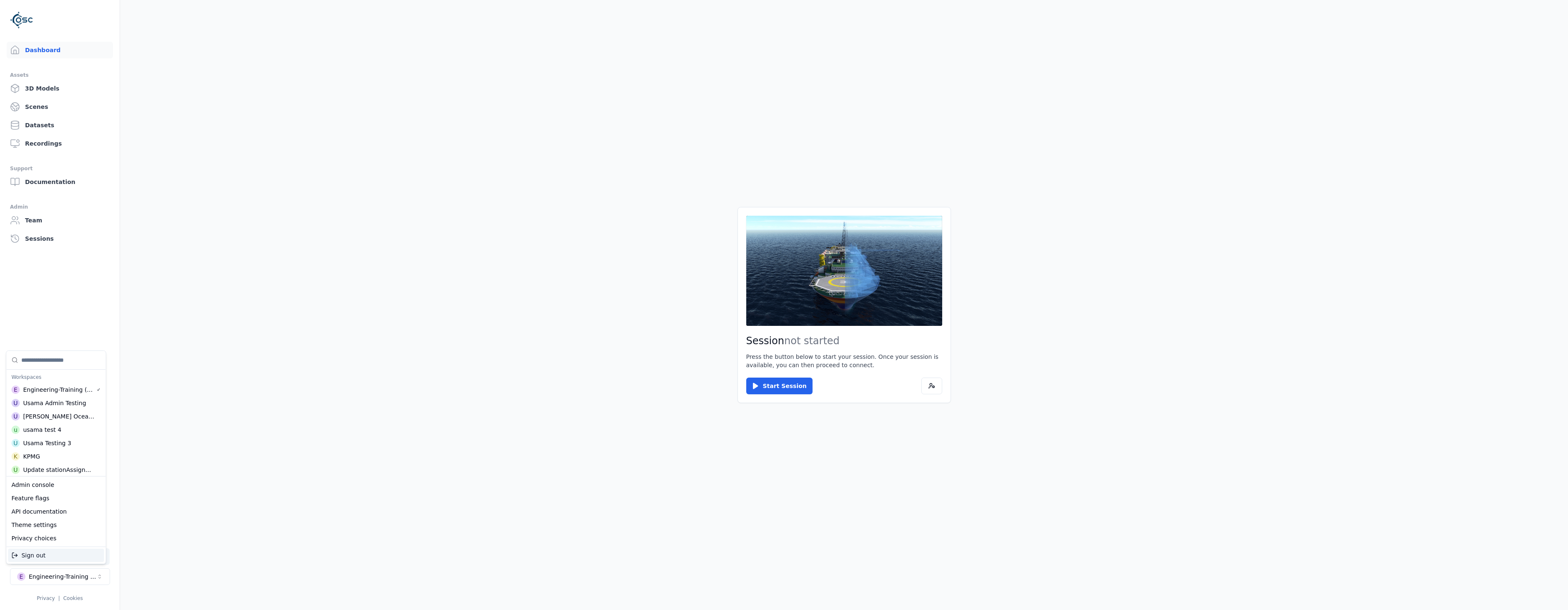
click at [64, 555] on div "Sign out" at bounding box center [56, 555] width 96 height 14
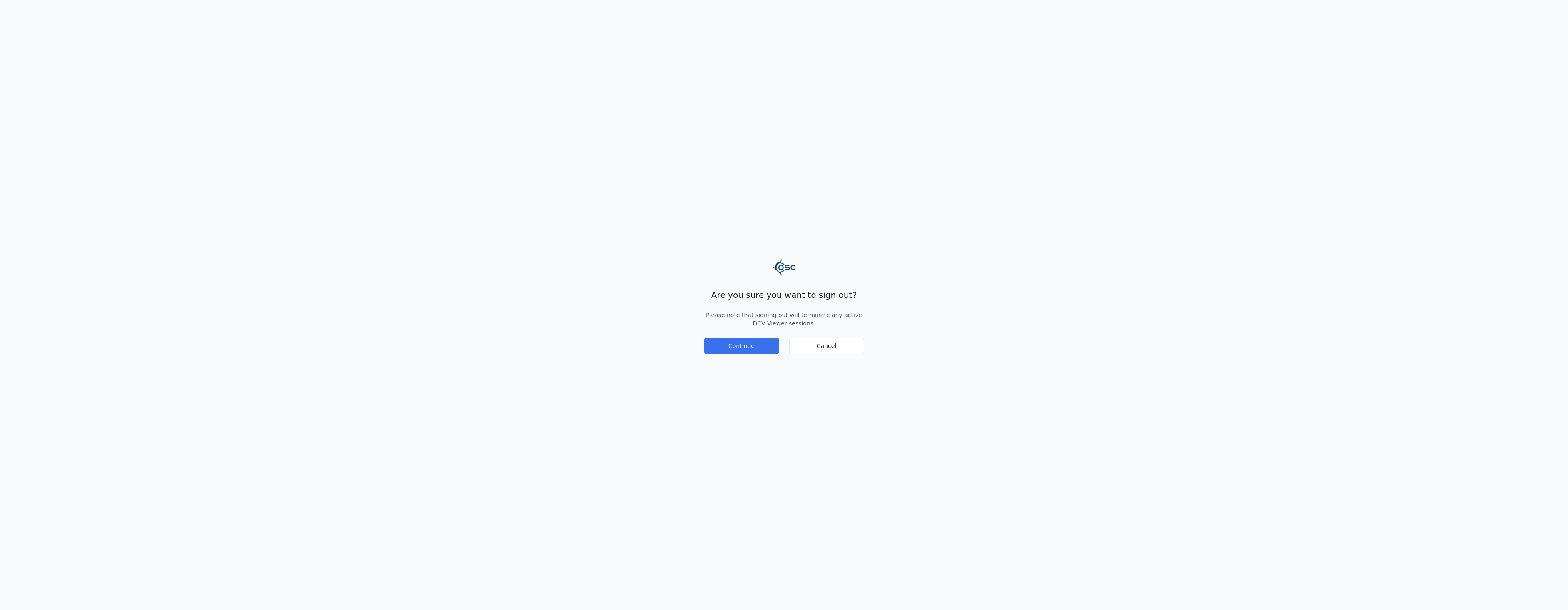
click at [740, 340] on button "Continue" at bounding box center [742, 346] width 75 height 17
